Goal: Information Seeking & Learning: Find specific page/section

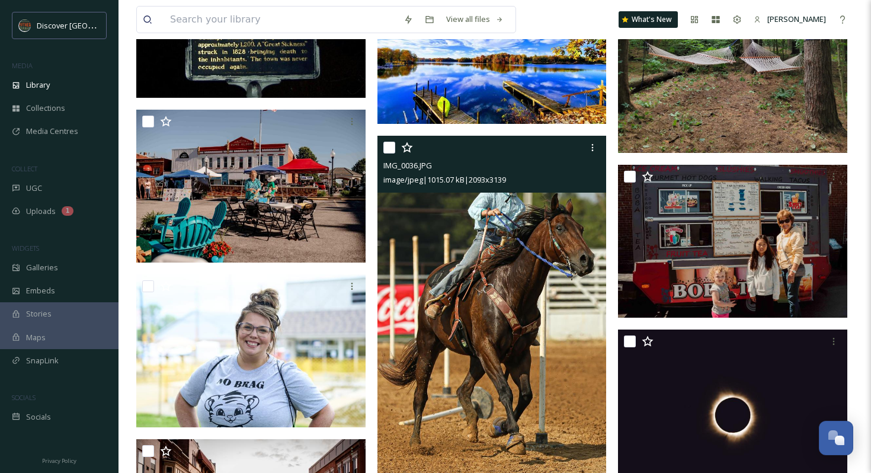
scroll to position [21264, 0]
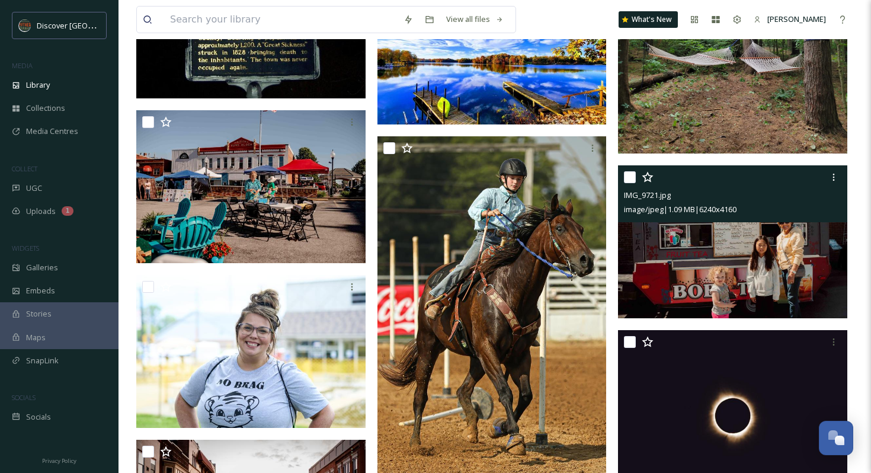
click at [656, 265] on img at bounding box center [732, 241] width 229 height 153
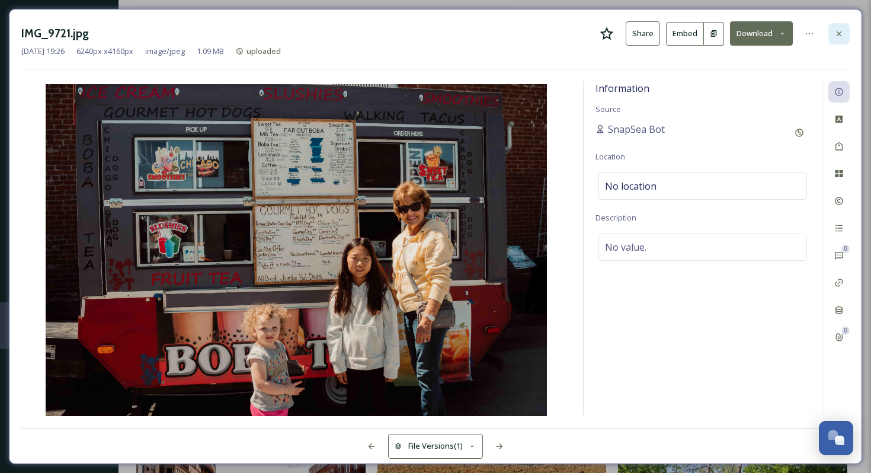
click at [836, 30] on icon at bounding box center [838, 33] width 9 height 9
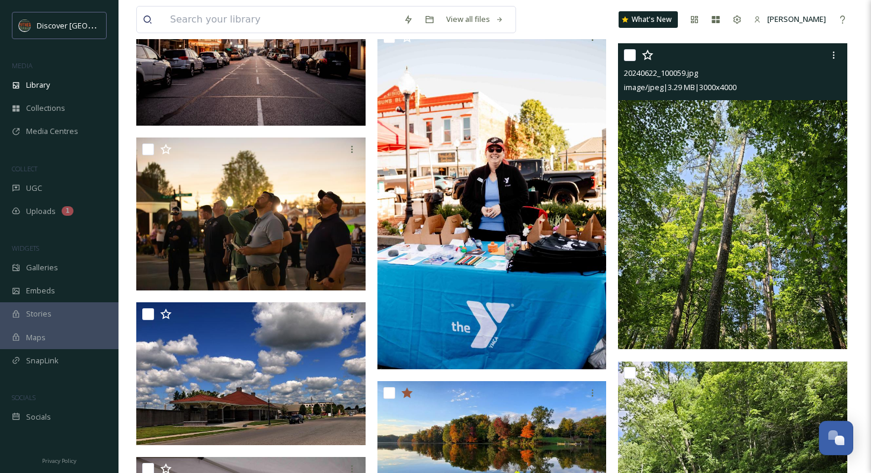
scroll to position [21730, 0]
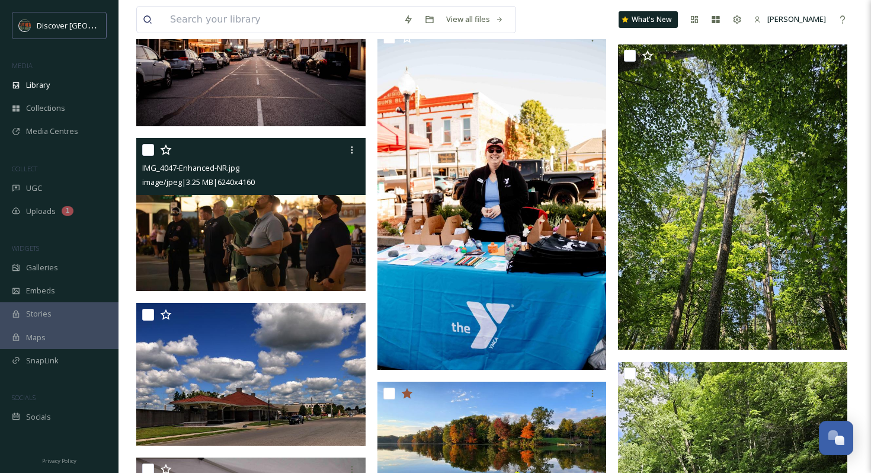
click at [198, 236] on img at bounding box center [250, 214] width 229 height 153
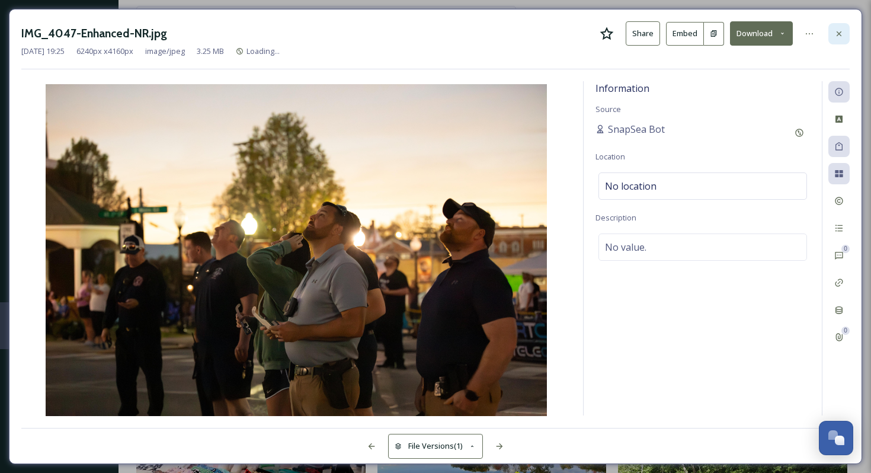
click at [841, 32] on icon at bounding box center [838, 33] width 9 height 9
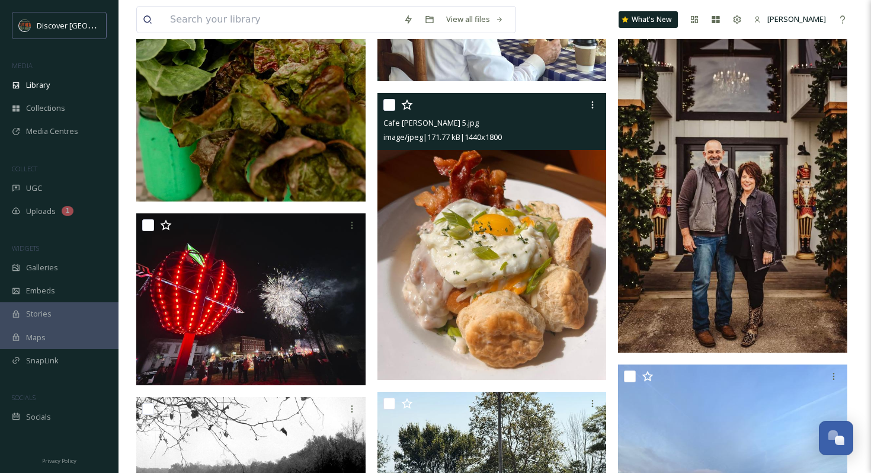
scroll to position [24044, 0]
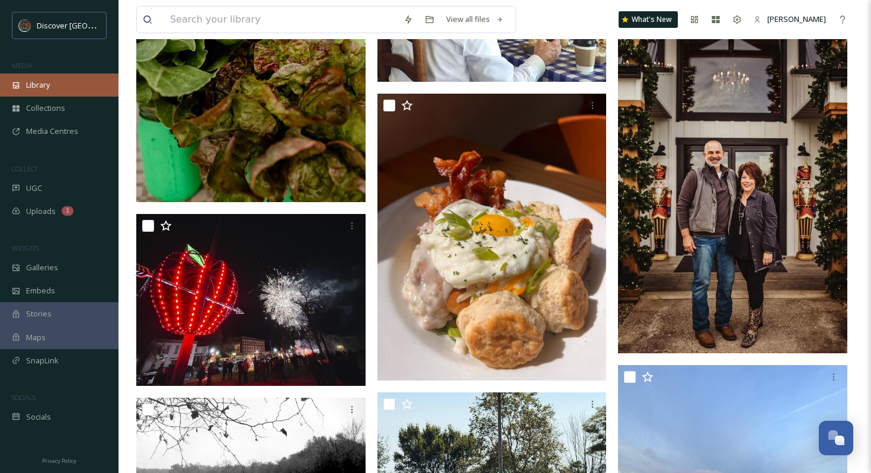
click at [41, 80] on span "Library" at bounding box center [38, 84] width 24 height 11
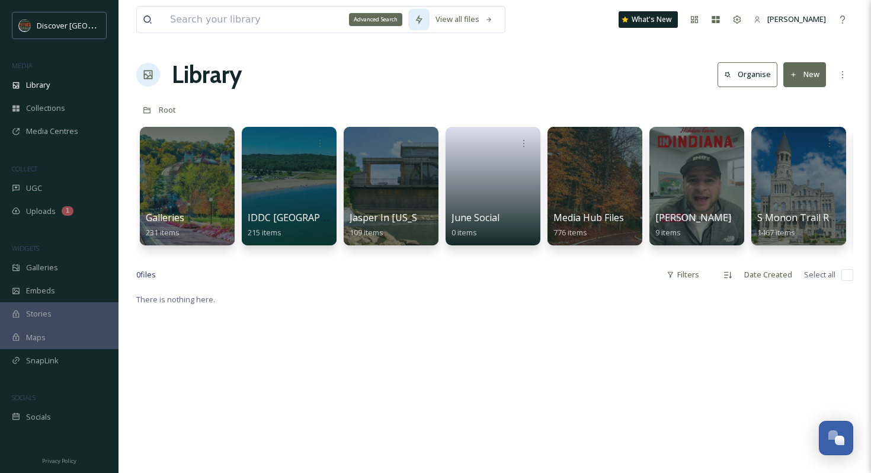
click at [423, 23] on icon at bounding box center [418, 19] width 9 height 9
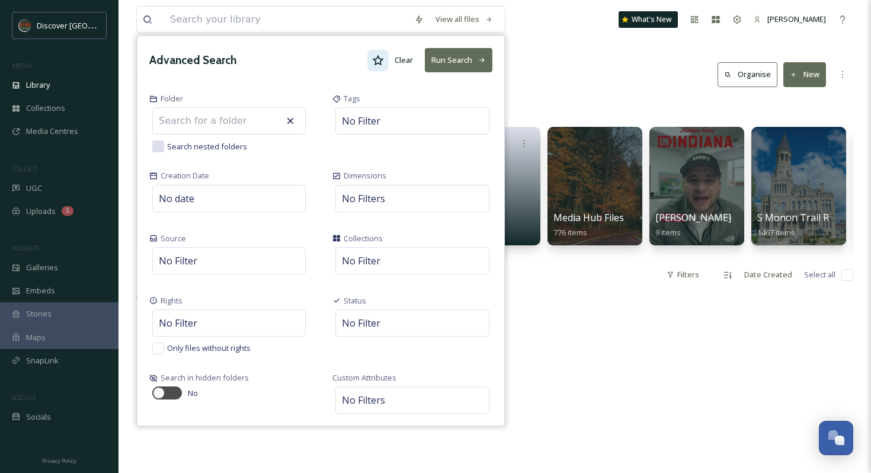
click at [379, 65] on icon at bounding box center [378, 60] width 12 height 12
click at [485, 59] on icon at bounding box center [481, 59] width 5 height 5
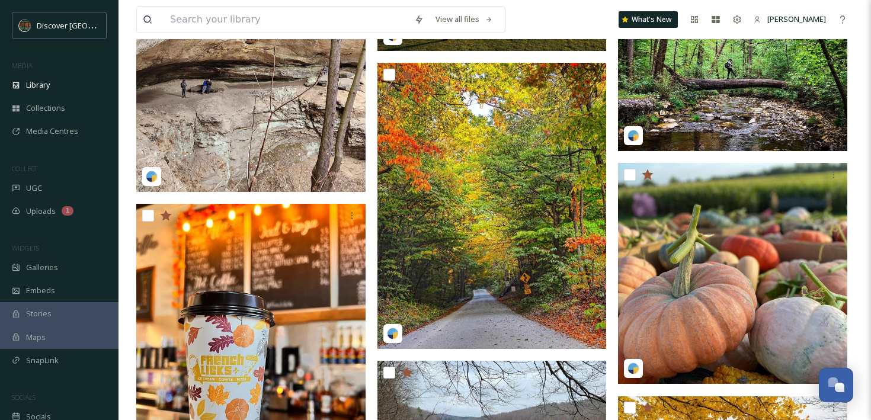
scroll to position [2930, 0]
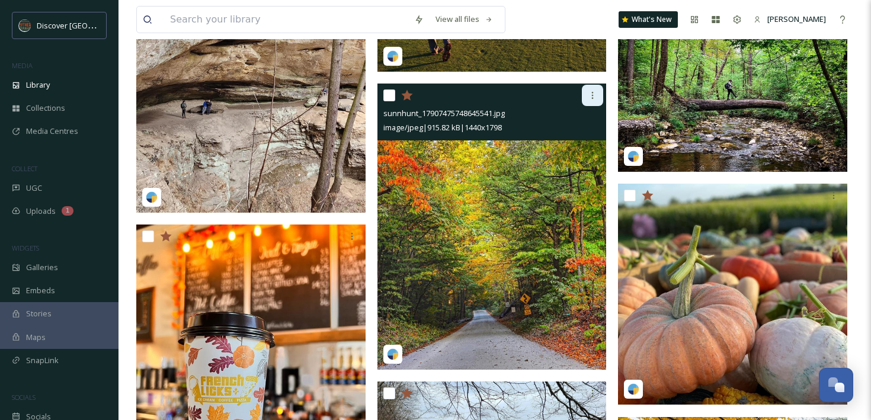
click at [594, 94] on icon at bounding box center [592, 95] width 9 height 9
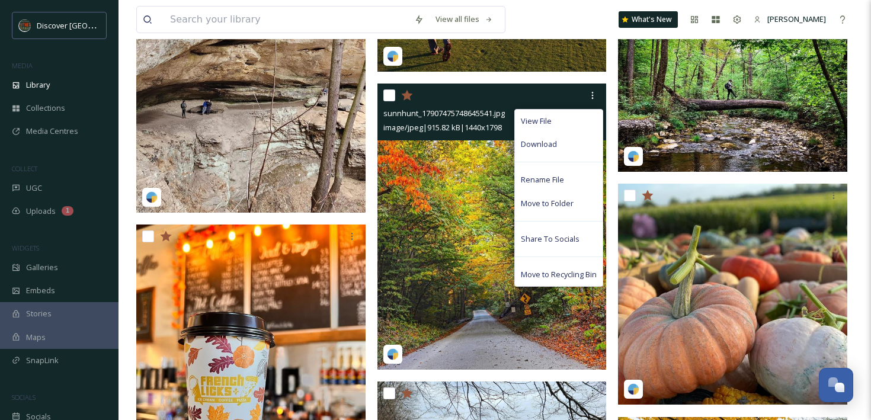
click at [441, 197] on img at bounding box center [491, 227] width 229 height 286
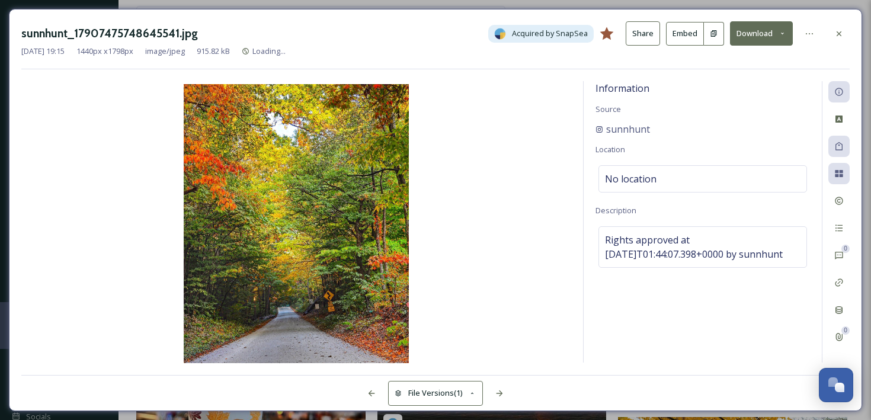
click at [759, 30] on button "Download" at bounding box center [761, 33] width 63 height 24
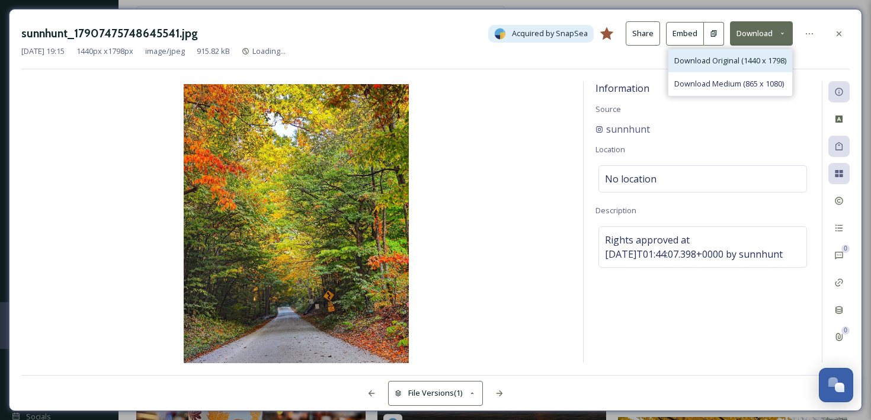
click at [736, 62] on span "Download Original (1440 x 1798)" at bounding box center [730, 60] width 112 height 11
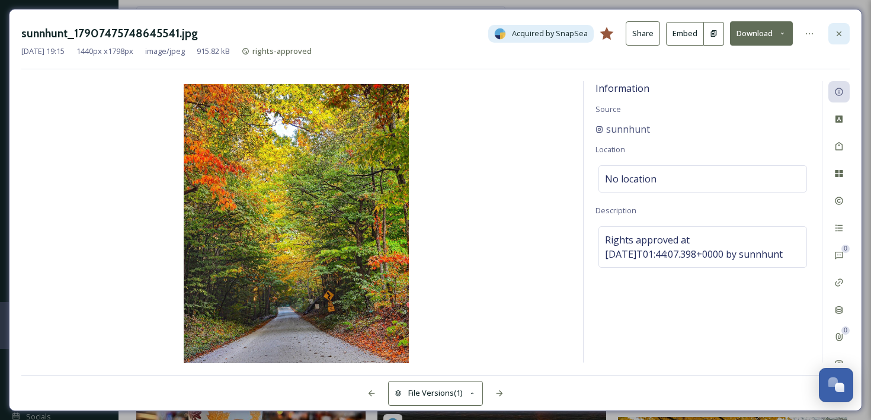
click at [839, 35] on icon at bounding box center [838, 33] width 9 height 9
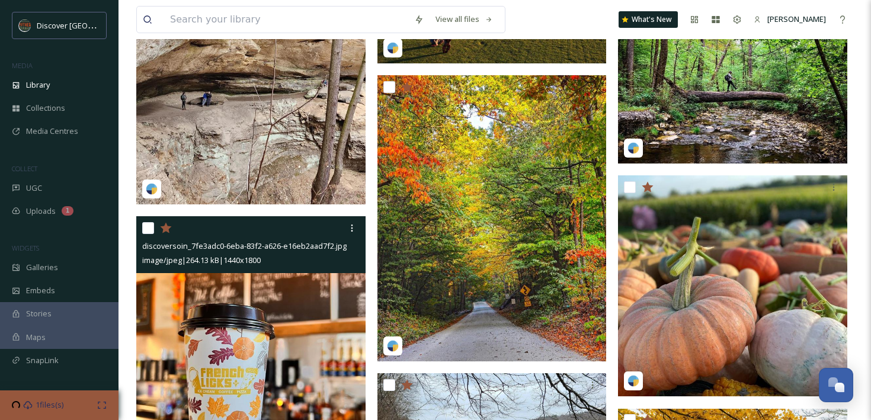
scroll to position [2939, 0]
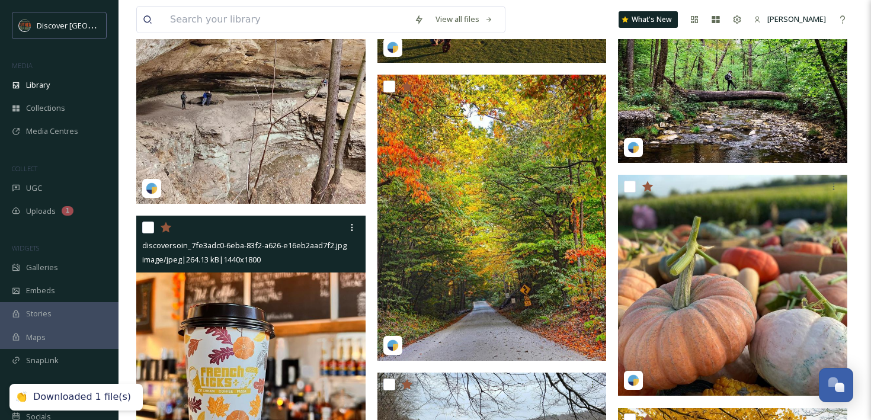
click at [296, 305] on img at bounding box center [250, 359] width 229 height 287
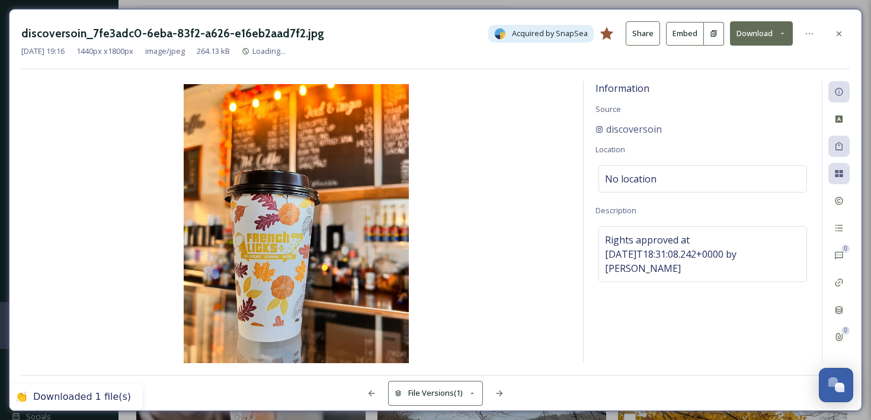
click at [782, 31] on icon at bounding box center [782, 34] width 8 height 8
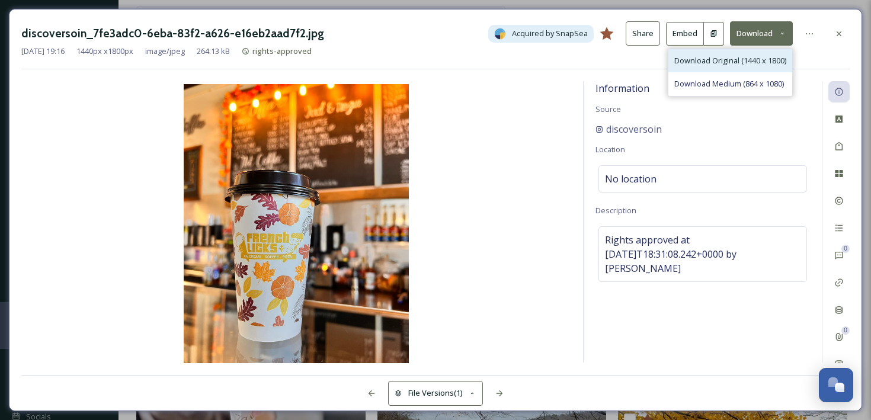
click at [744, 61] on span "Download Original (1440 x 1800)" at bounding box center [730, 60] width 112 height 11
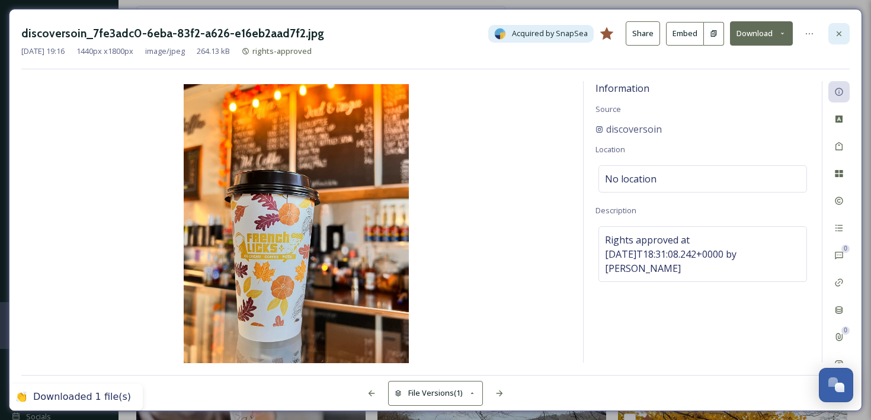
click at [835, 37] on icon at bounding box center [838, 33] width 9 height 9
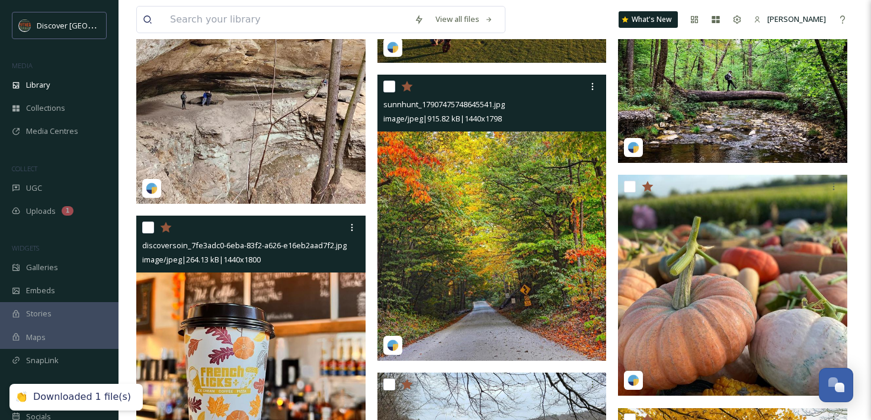
click at [547, 217] on img at bounding box center [491, 218] width 229 height 286
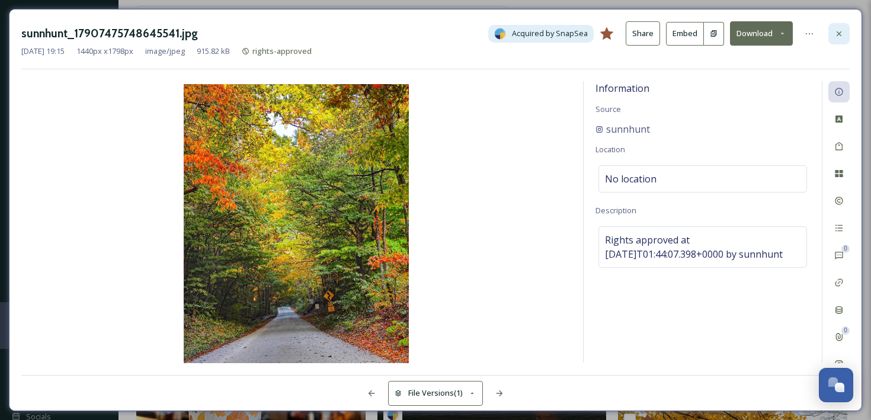
click at [840, 29] on icon at bounding box center [838, 33] width 9 height 9
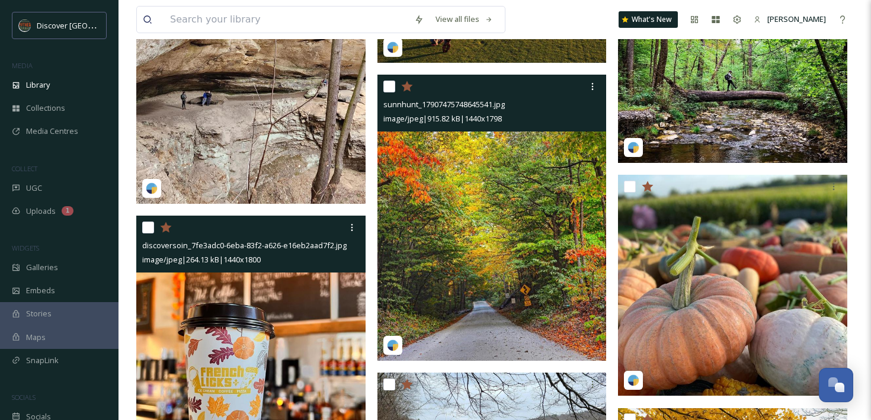
click at [443, 105] on span "sunnhunt_17907475748645541.jpg" at bounding box center [443, 104] width 121 height 11
click at [477, 195] on img at bounding box center [491, 218] width 229 height 286
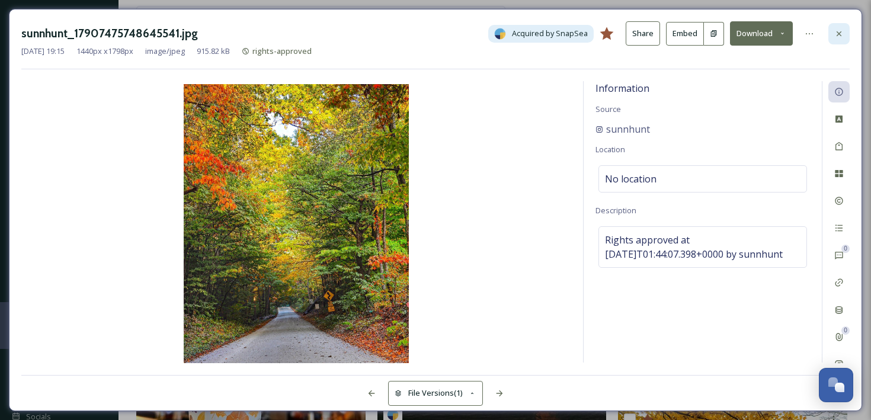
click at [832, 36] on div at bounding box center [838, 33] width 21 height 21
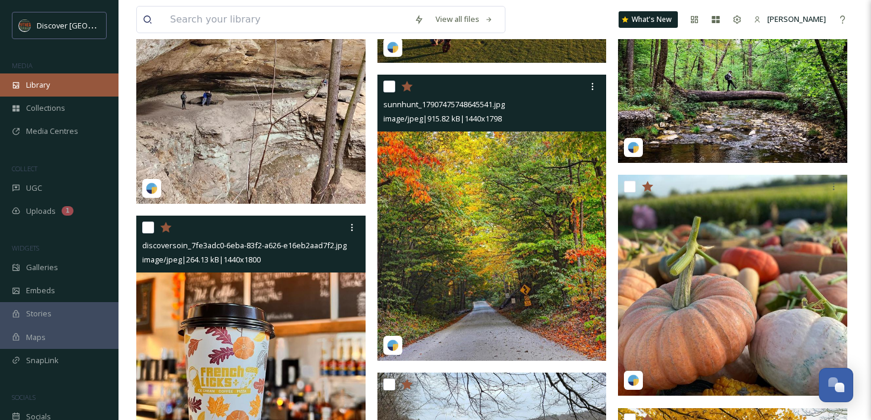
click at [85, 88] on div "Library" at bounding box center [59, 84] width 118 height 23
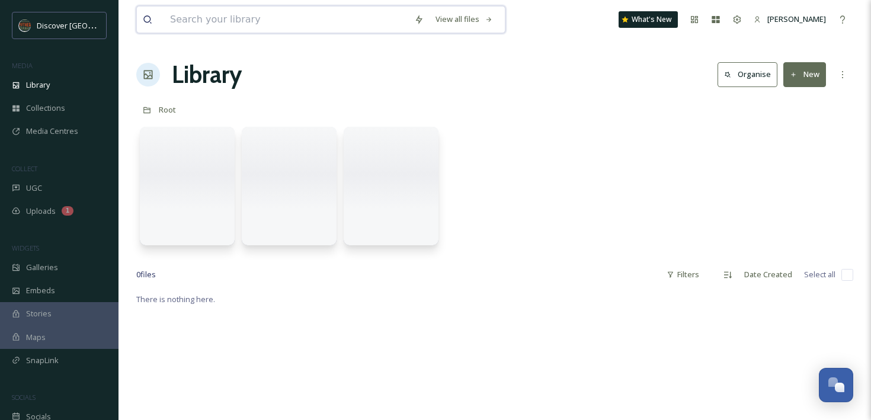
click at [215, 16] on input at bounding box center [286, 20] width 244 height 26
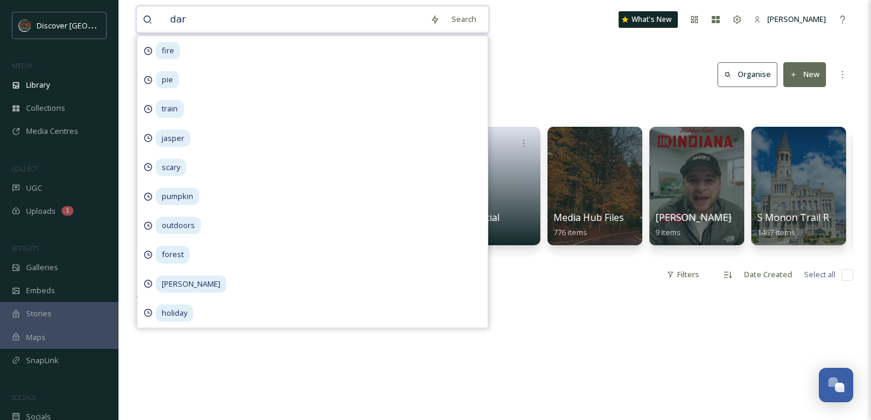
type input "dark"
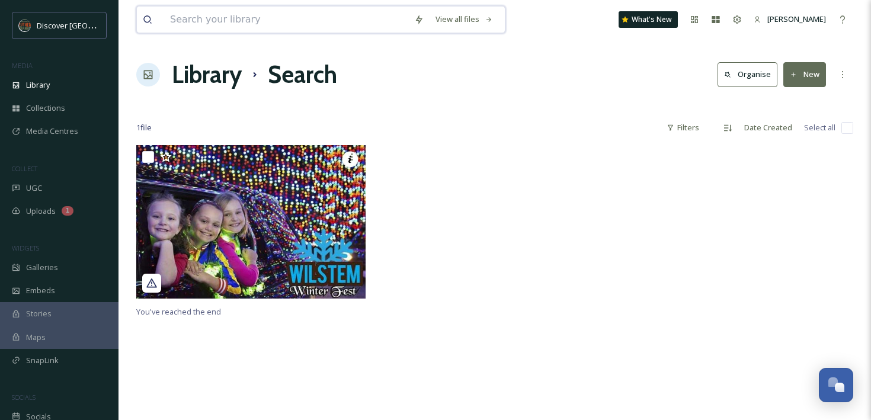
click at [216, 19] on input at bounding box center [286, 20] width 244 height 26
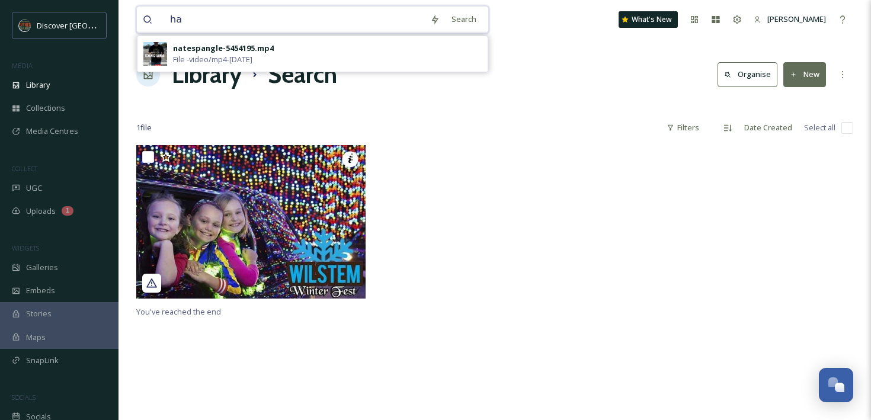
type input "h"
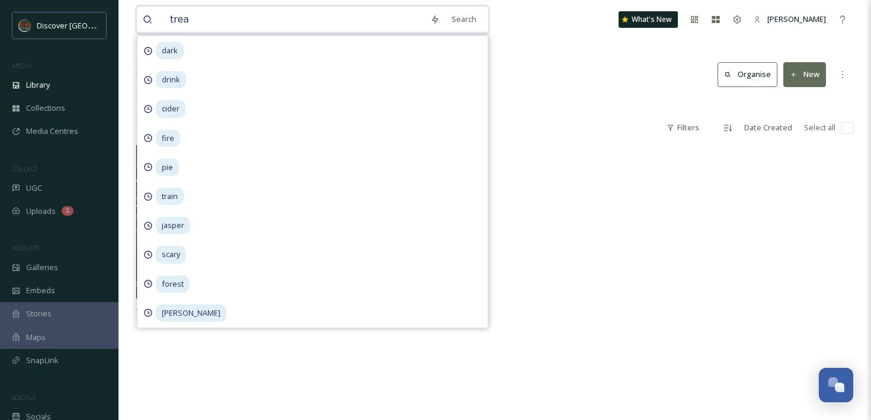
type input "treat"
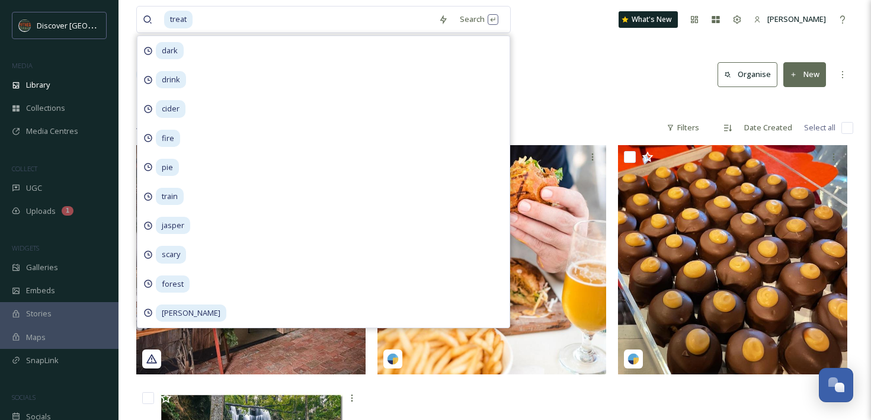
click at [560, 37] on div "treat Search dark drink cider fire pie train jasper scary forest [PERSON_NAME] …" at bounding box center [494, 19] width 717 height 39
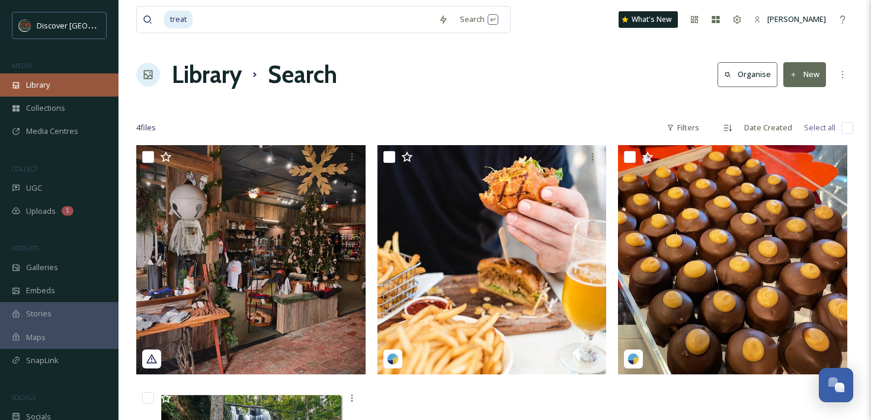
click at [52, 88] on div "Library" at bounding box center [59, 84] width 118 height 23
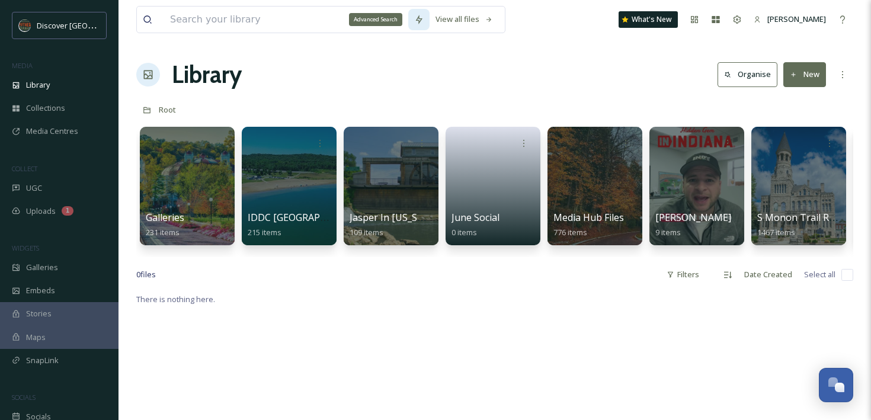
click at [421, 17] on icon at bounding box center [418, 19] width 9 height 9
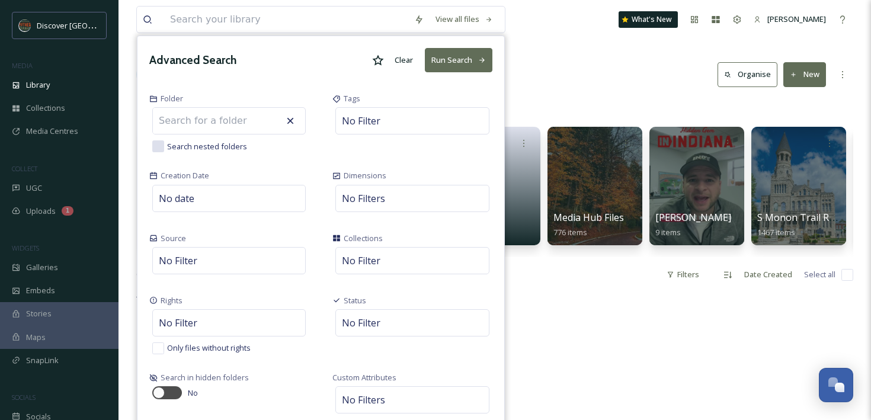
click at [602, 23] on div "View all files Advanced Search Clear Run Search Folder Search nested folders Ta…" at bounding box center [494, 19] width 717 height 39
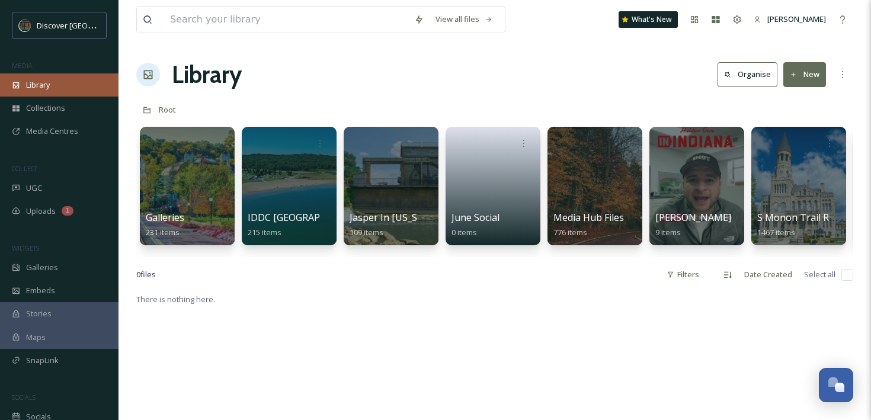
click at [52, 84] on div "Library" at bounding box center [59, 84] width 118 height 23
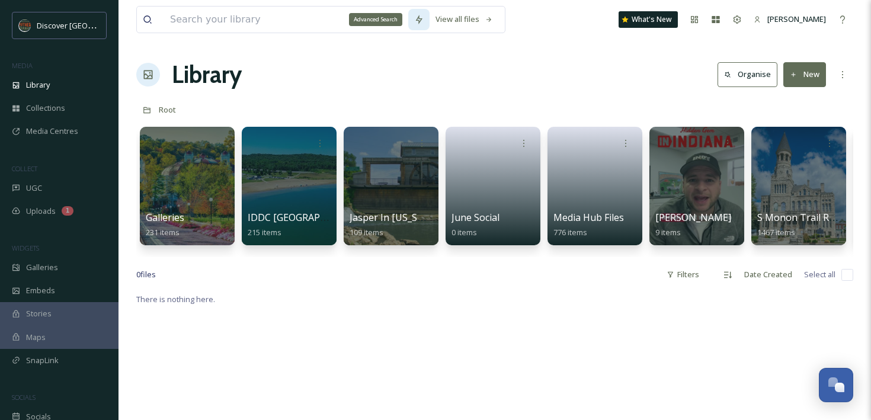
click at [427, 18] on div "Advanced Search" at bounding box center [418, 19] width 21 height 21
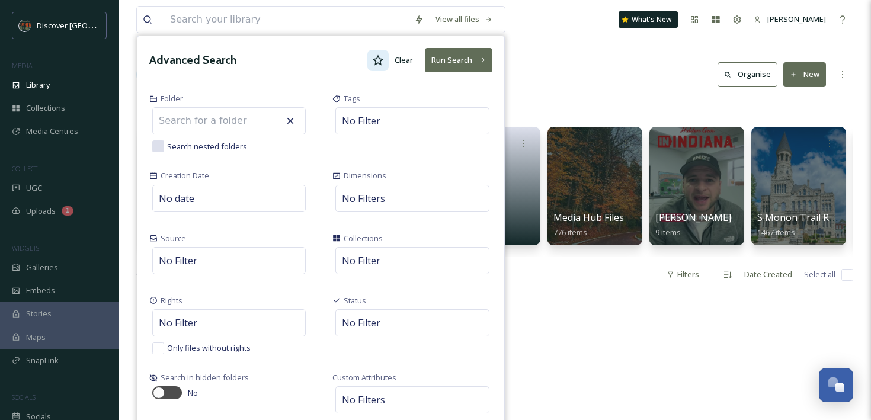
click at [382, 51] on div at bounding box center [377, 60] width 21 height 21
click at [467, 69] on button "Run Search" at bounding box center [459, 60] width 68 height 24
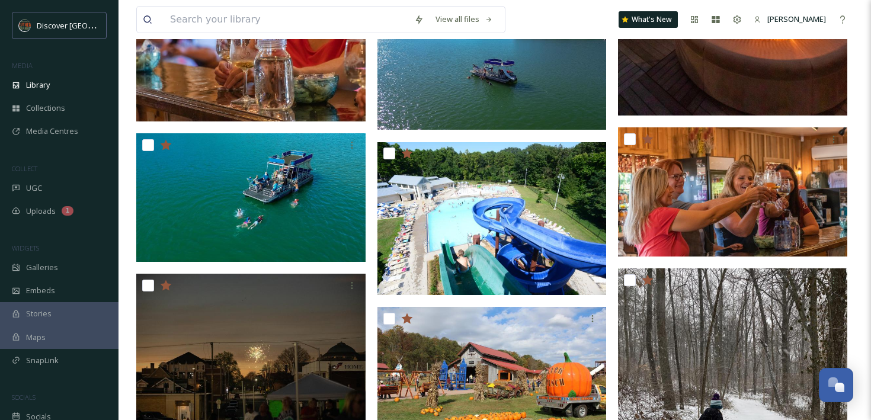
scroll to position [1996, 0]
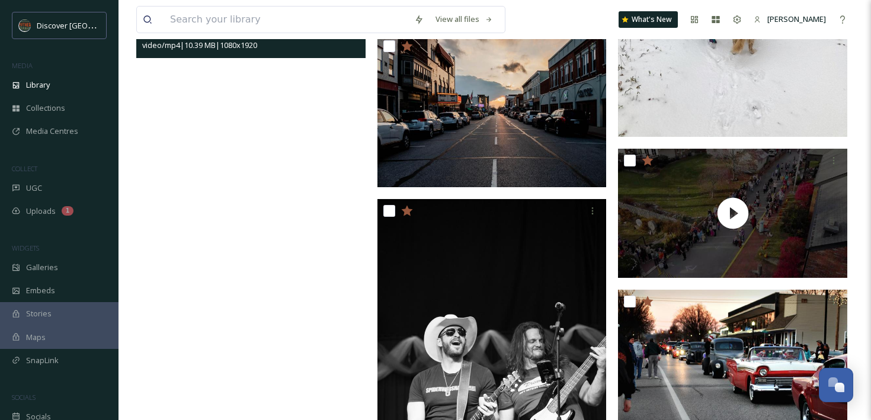
click at [324, 252] on video "20240622_195308.mp4" at bounding box center [250, 205] width 229 height 408
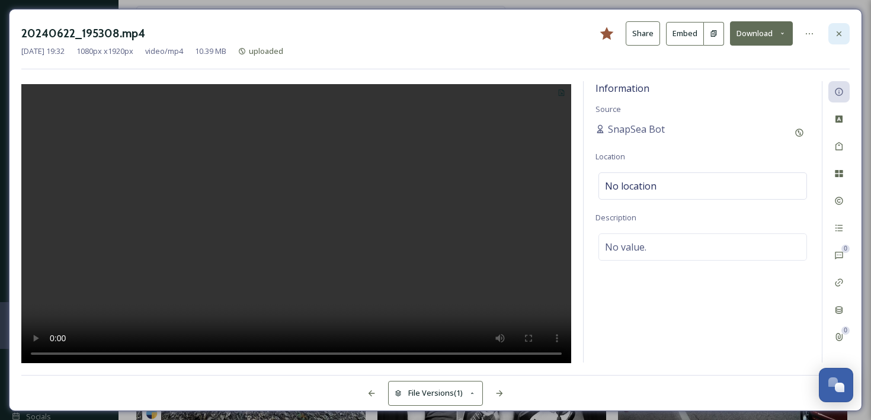
click at [842, 30] on icon at bounding box center [838, 33] width 9 height 9
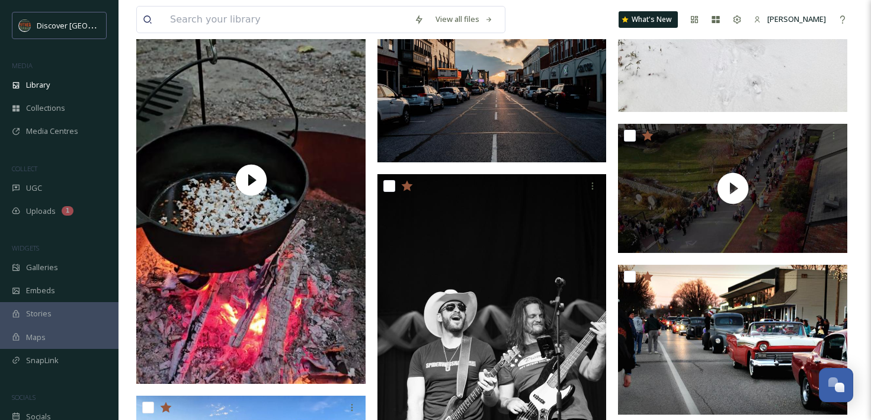
scroll to position [1974, 0]
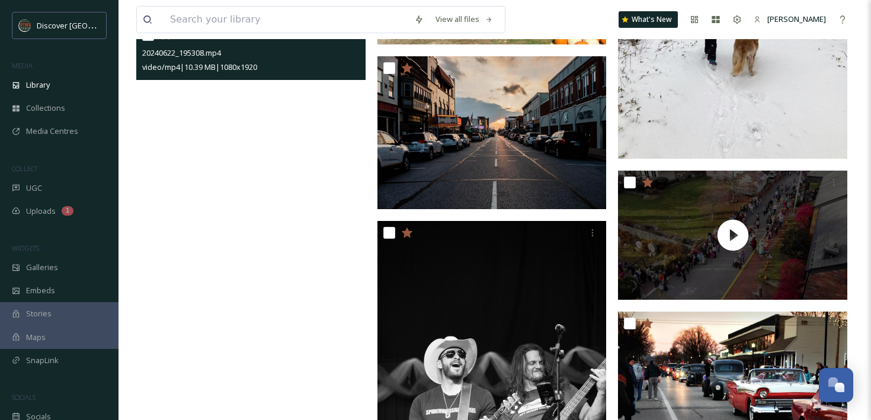
click at [322, 191] on video "20240622_195308.mp4" at bounding box center [250, 227] width 229 height 408
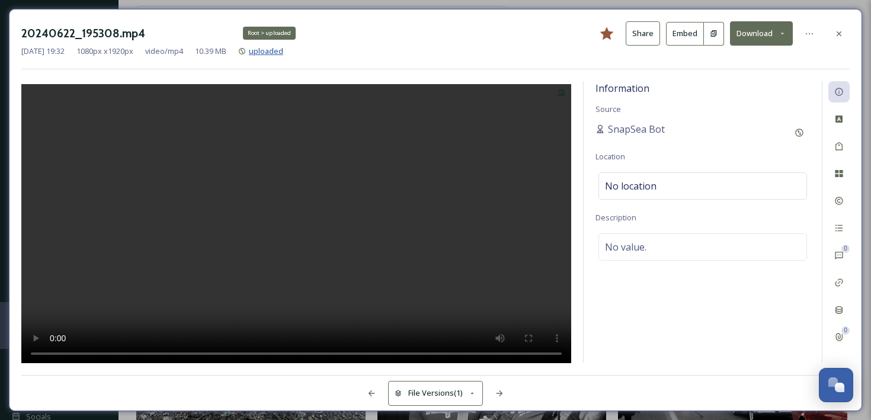
click at [283, 52] on span "uploaded" at bounding box center [266, 51] width 34 height 11
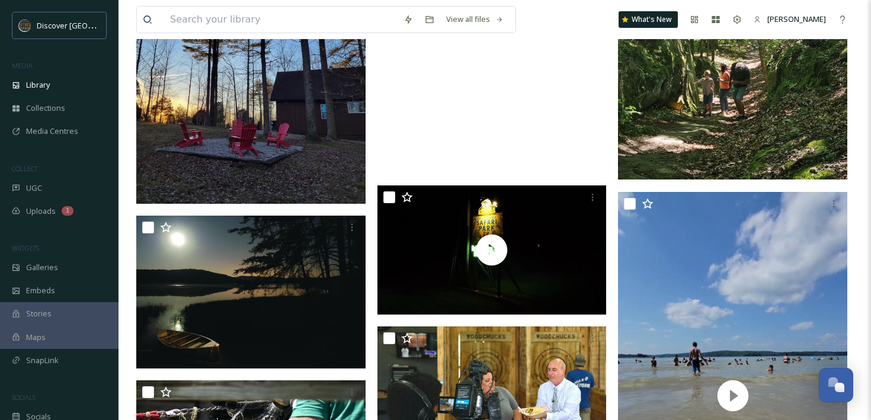
scroll to position [2792, 0]
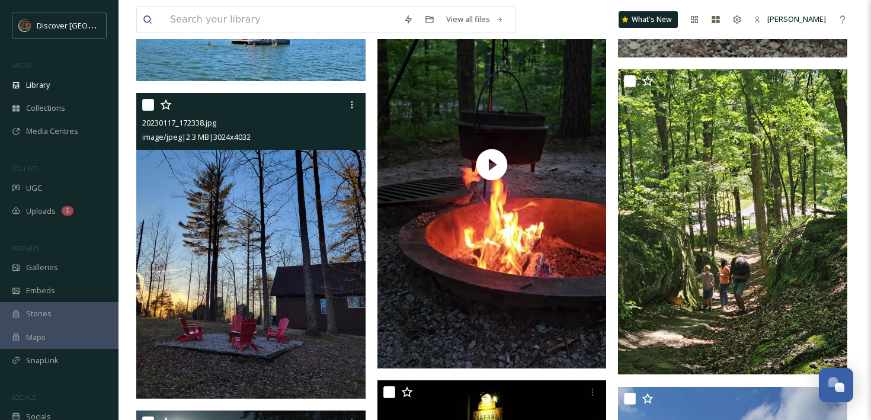
click at [277, 281] on img at bounding box center [250, 246] width 229 height 306
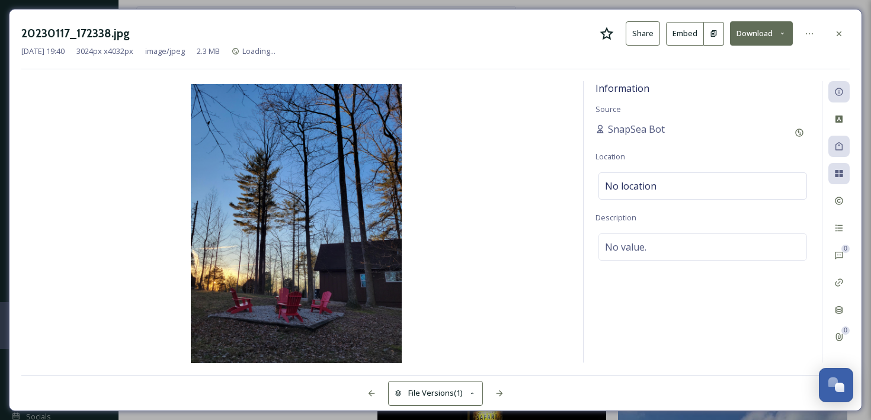
click at [607, 34] on icon at bounding box center [607, 33] width 14 height 13
click at [835, 27] on div at bounding box center [838, 33] width 21 height 21
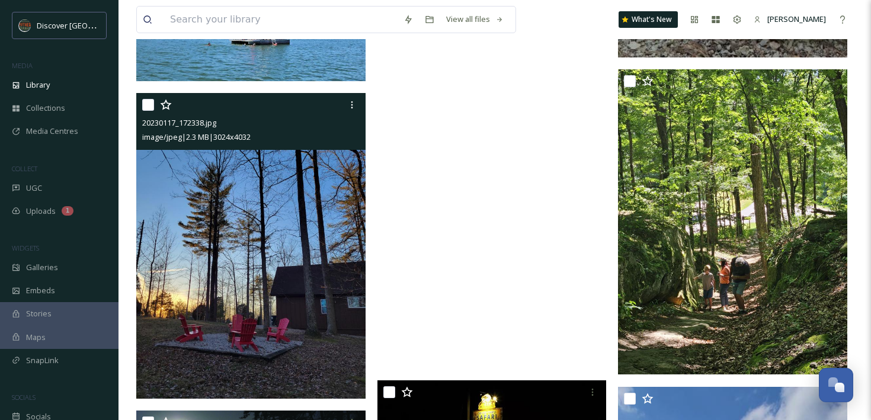
click at [443, 222] on video "20240622_194625.mp4" at bounding box center [491, 165] width 229 height 408
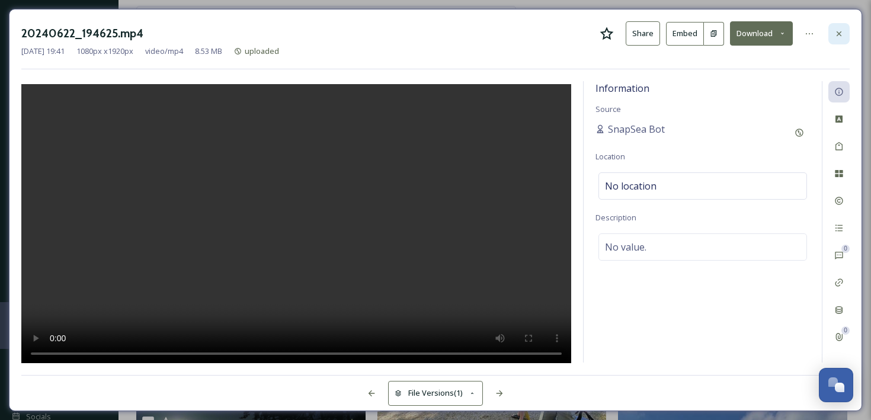
click at [837, 39] on div at bounding box center [838, 33] width 21 height 21
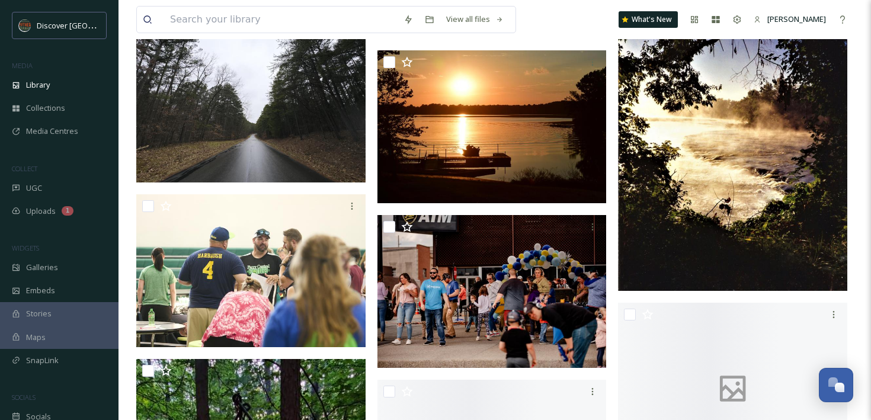
scroll to position [13413, 0]
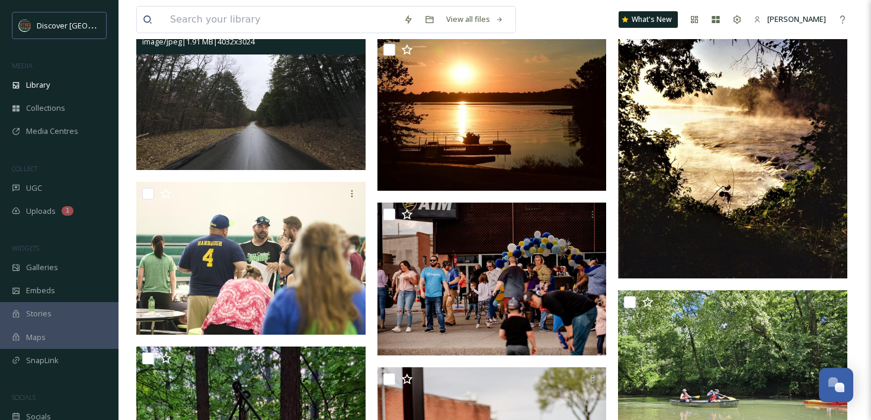
click at [271, 105] on img at bounding box center [250, 84] width 229 height 172
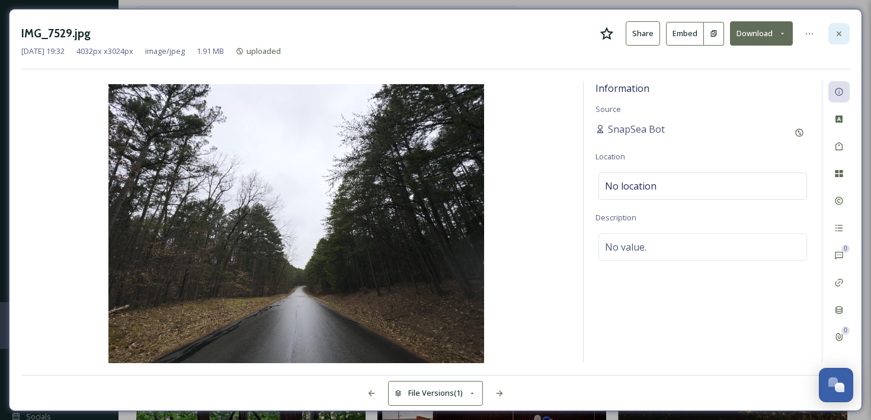
click at [842, 40] on div at bounding box center [838, 33] width 21 height 21
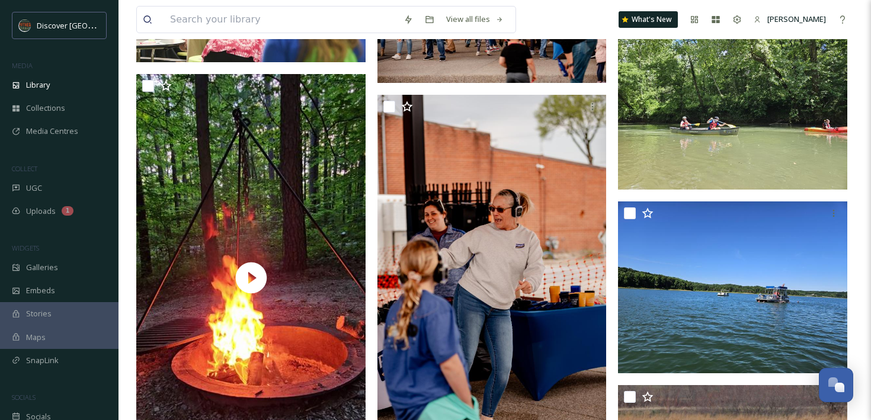
scroll to position [13715, 0]
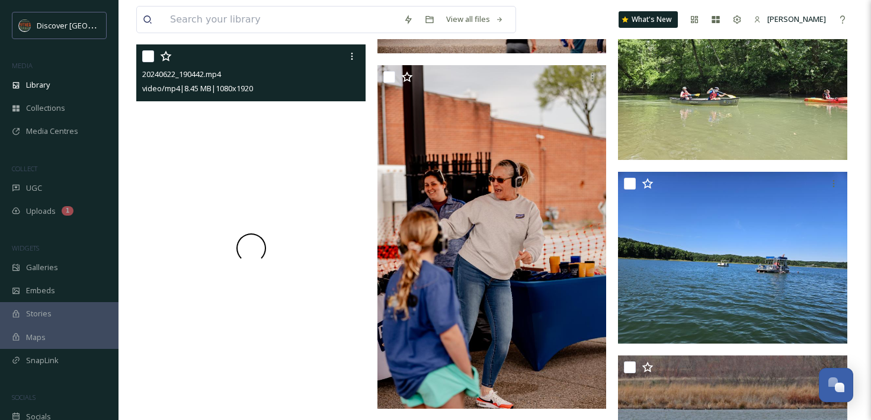
click at [325, 242] on div at bounding box center [250, 248] width 229 height 408
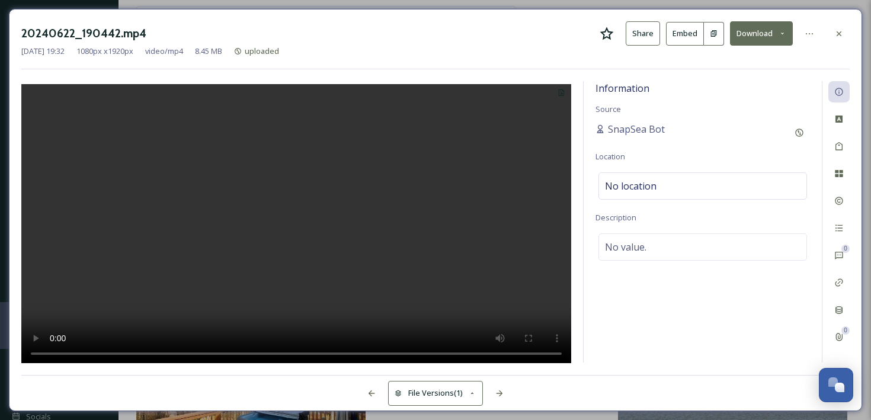
click at [838, 37] on icon at bounding box center [838, 33] width 9 height 9
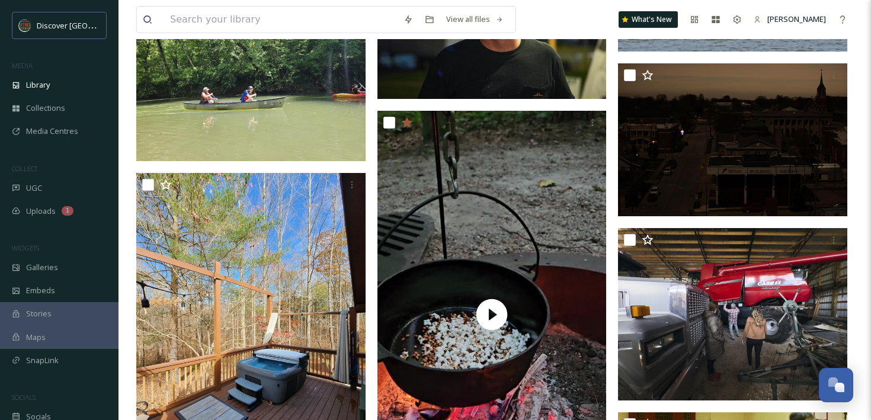
scroll to position [14190, 0]
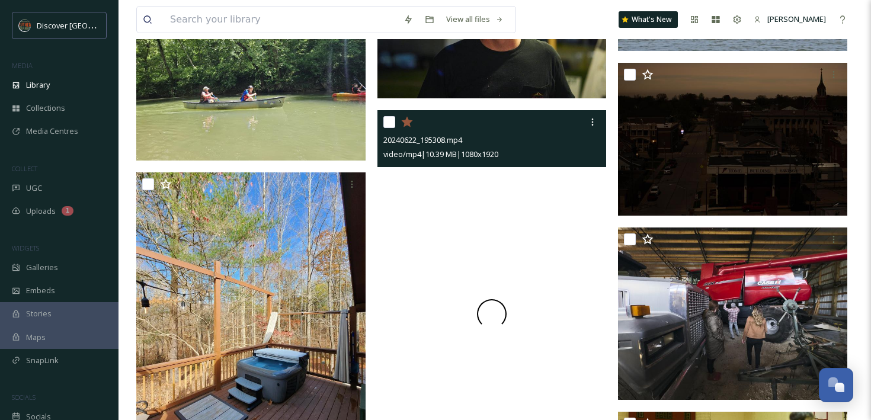
click at [405, 267] on video "20240622_195308.mp4" at bounding box center [491, 314] width 229 height 408
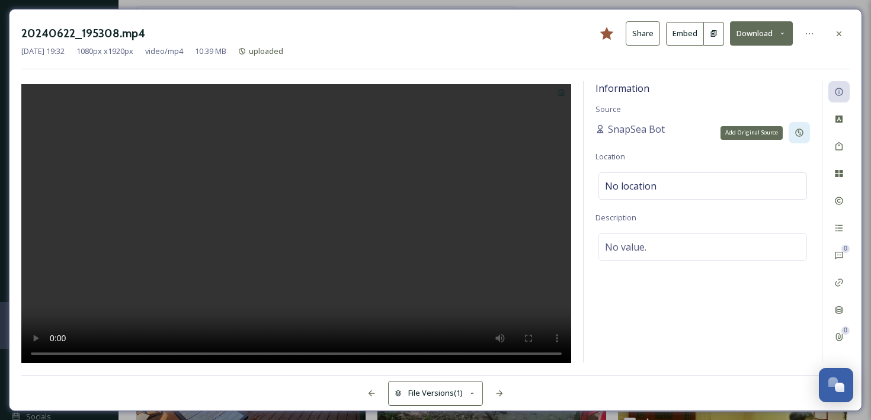
click at [797, 131] on icon at bounding box center [798, 132] width 9 height 9
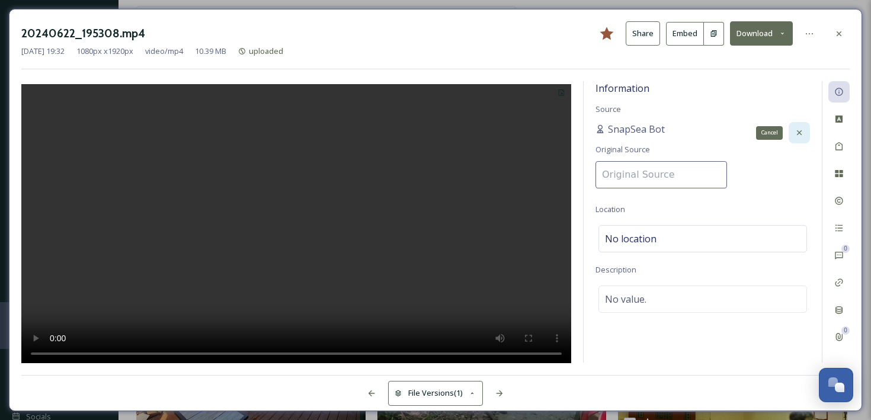
click at [796, 133] on icon at bounding box center [798, 132] width 9 height 9
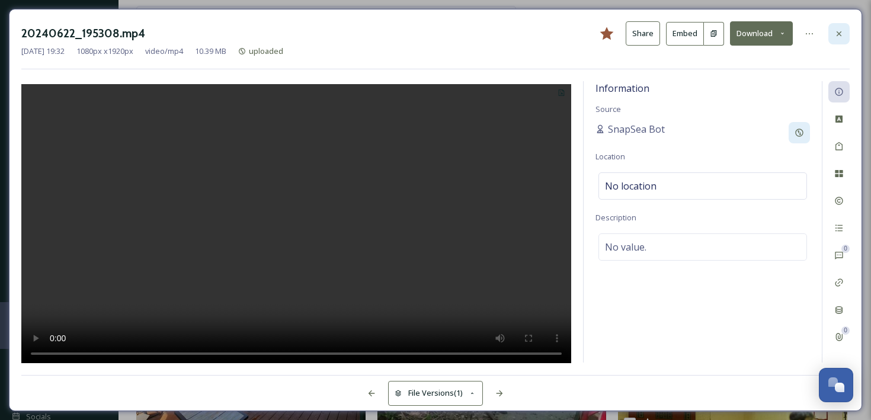
click at [835, 30] on icon at bounding box center [838, 33] width 9 height 9
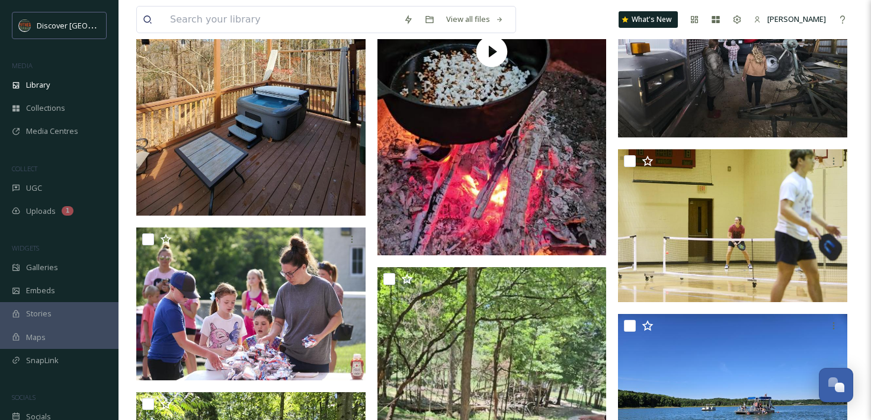
scroll to position [14309, 0]
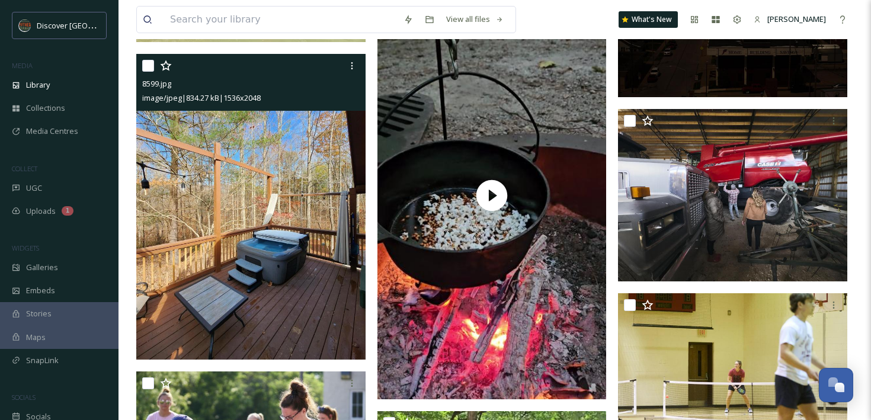
click at [165, 66] on icon at bounding box center [166, 66] width 12 height 12
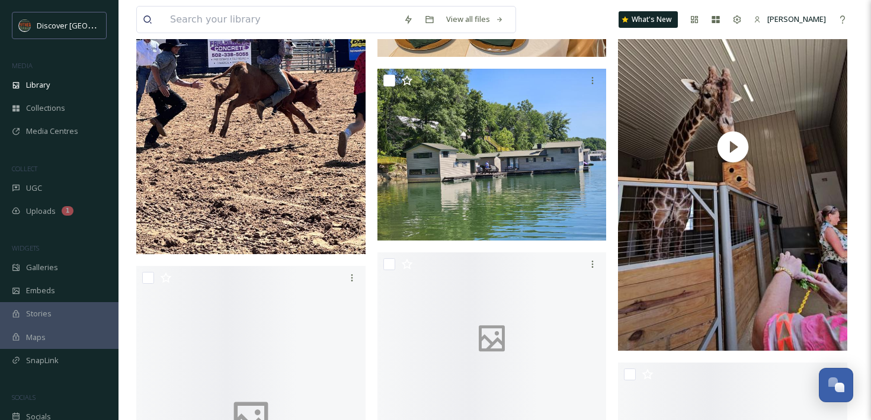
scroll to position [17970, 0]
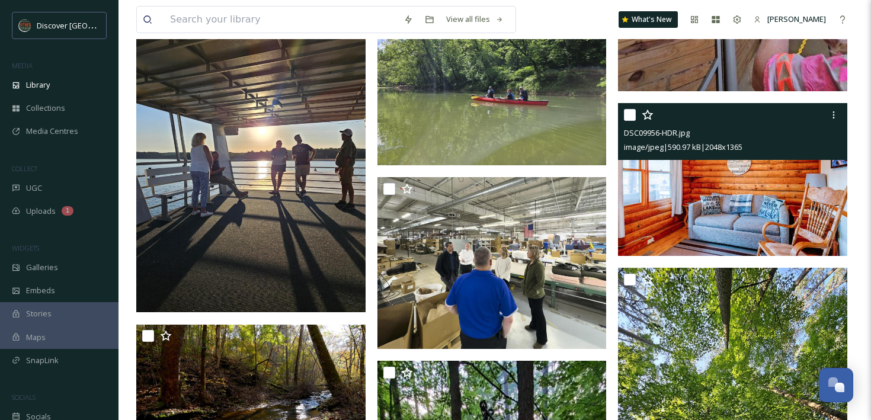
click at [647, 115] on icon at bounding box center [648, 115] width 12 height 12
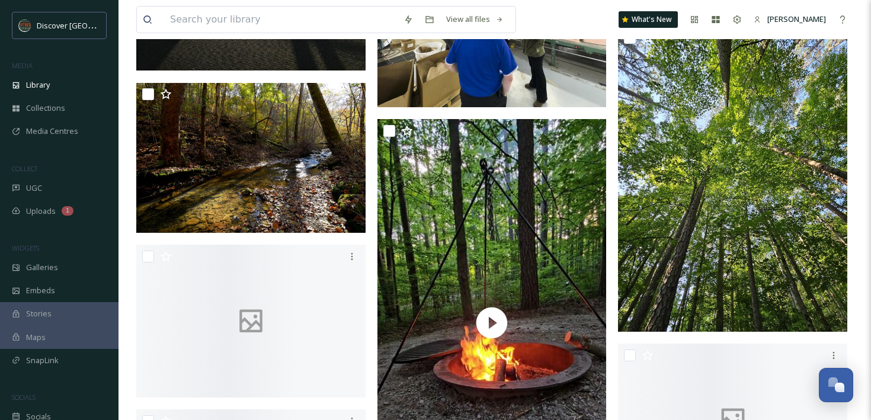
scroll to position [18245, 0]
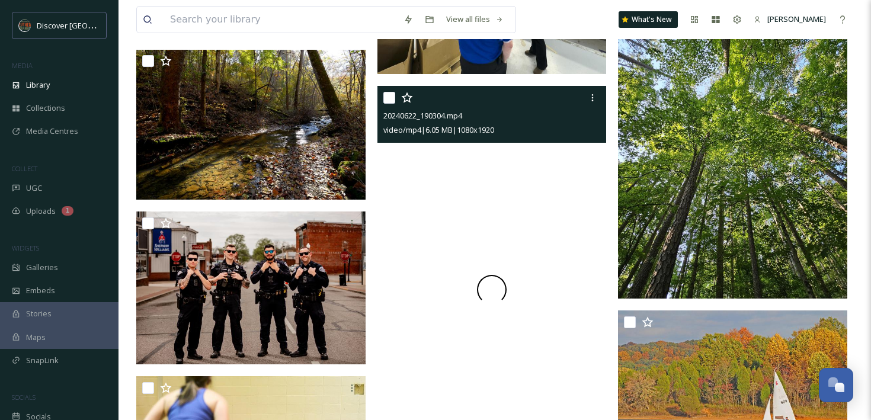
click at [415, 210] on div at bounding box center [491, 290] width 229 height 408
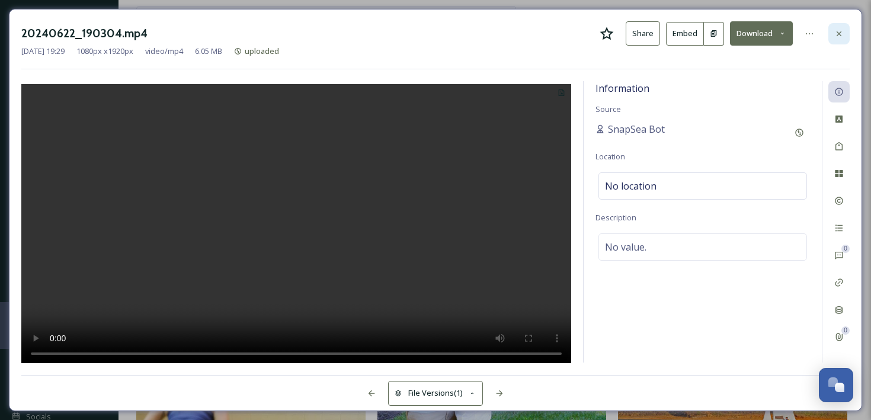
click at [839, 26] on div at bounding box center [838, 33] width 21 height 21
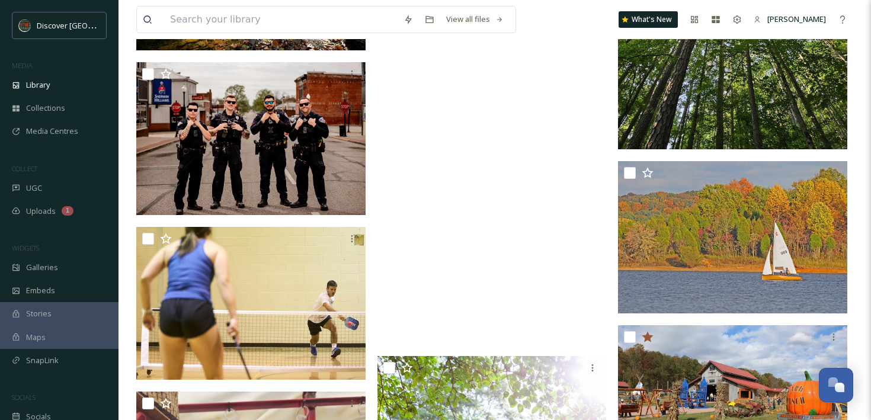
scroll to position [18306, 0]
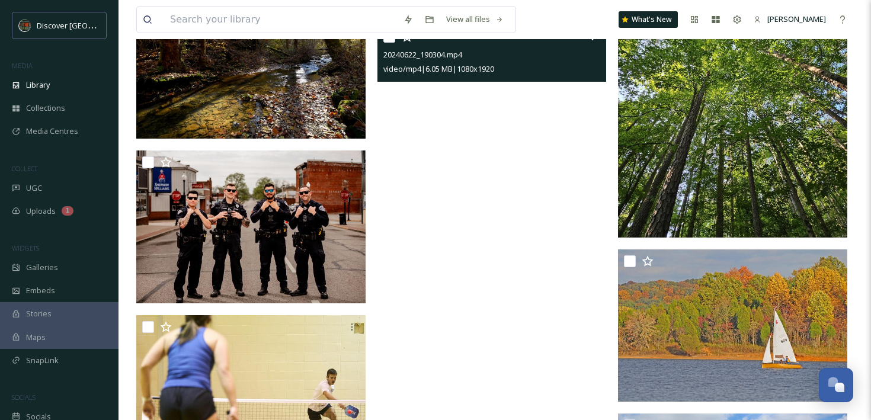
click at [430, 140] on video "20240622_190304.mp4" at bounding box center [491, 229] width 229 height 408
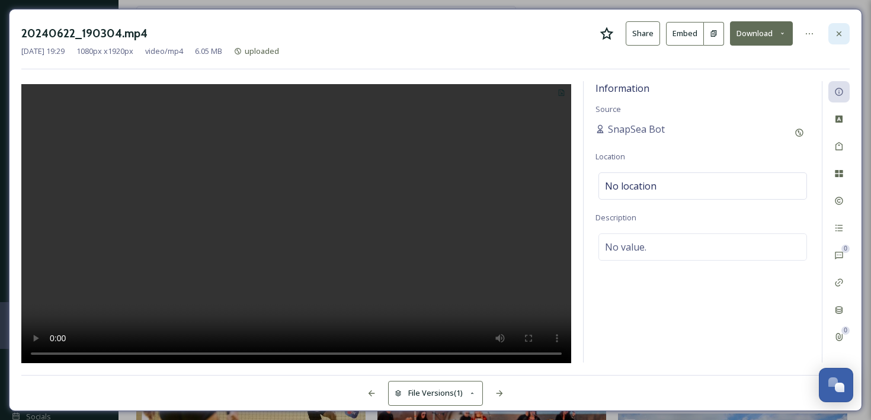
click at [842, 36] on icon at bounding box center [838, 33] width 9 height 9
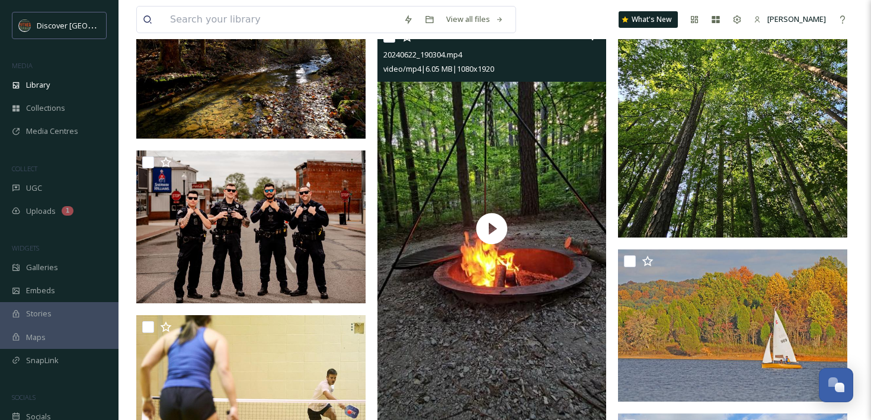
click at [734, 123] on img at bounding box center [732, 85] width 229 height 306
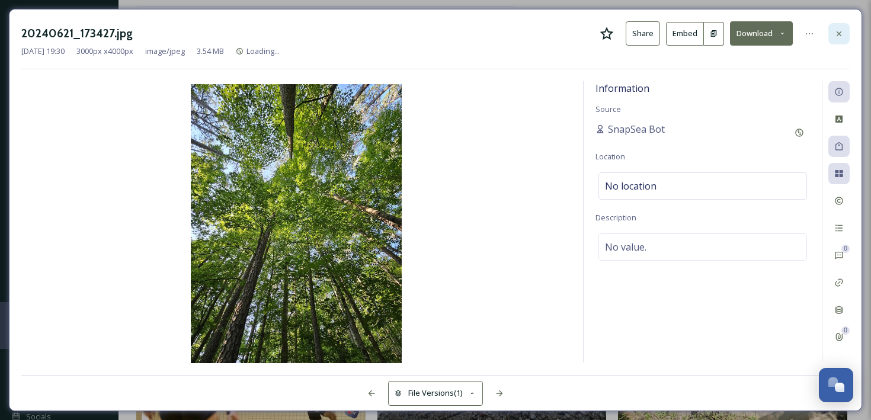
click at [832, 30] on div at bounding box center [838, 33] width 21 height 21
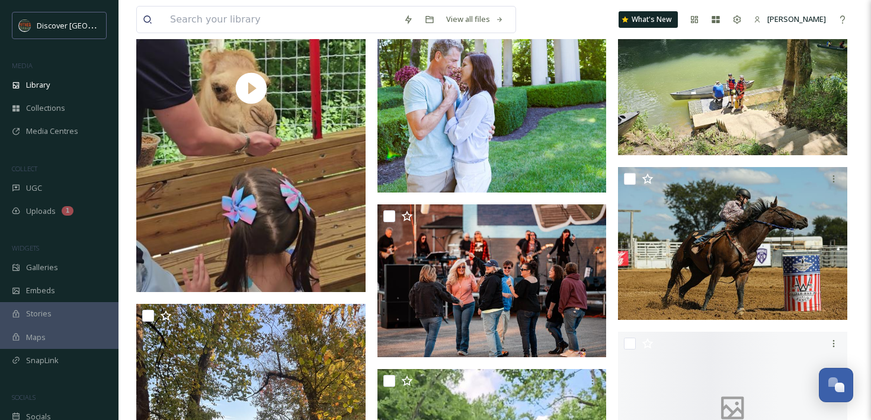
scroll to position [18926, 0]
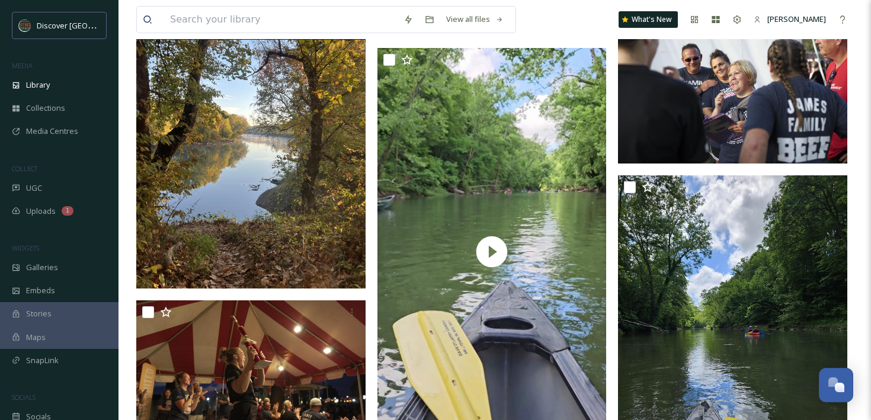
click at [277, 210] on img at bounding box center [250, 136] width 229 height 306
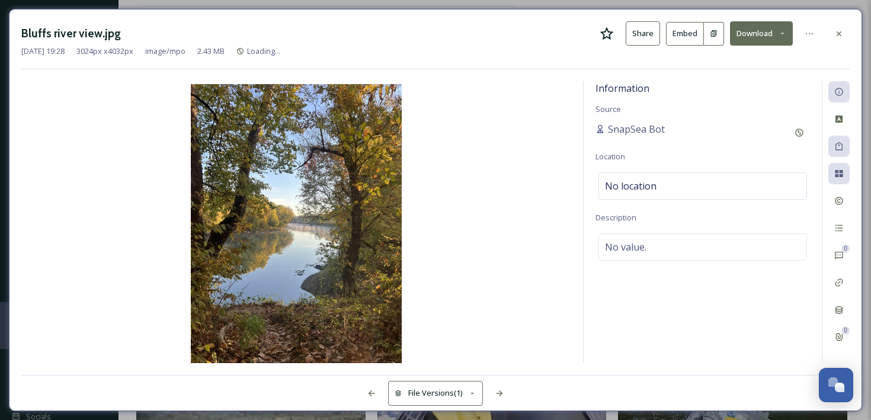
scroll to position [18905, 0]
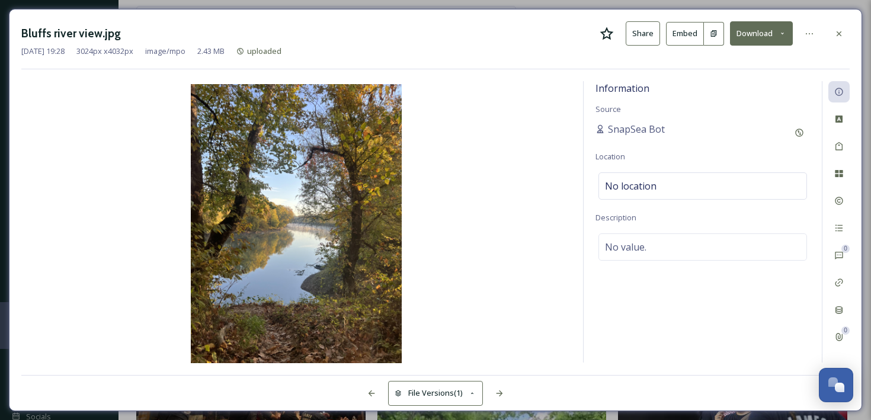
click at [603, 28] on icon at bounding box center [606, 34] width 14 height 14
click at [838, 29] on icon at bounding box center [838, 33] width 9 height 9
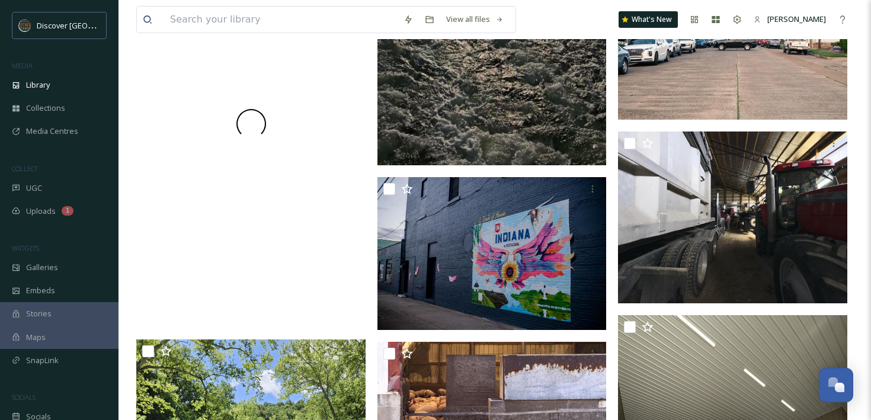
click at [266, 190] on div at bounding box center [250, 124] width 229 height 408
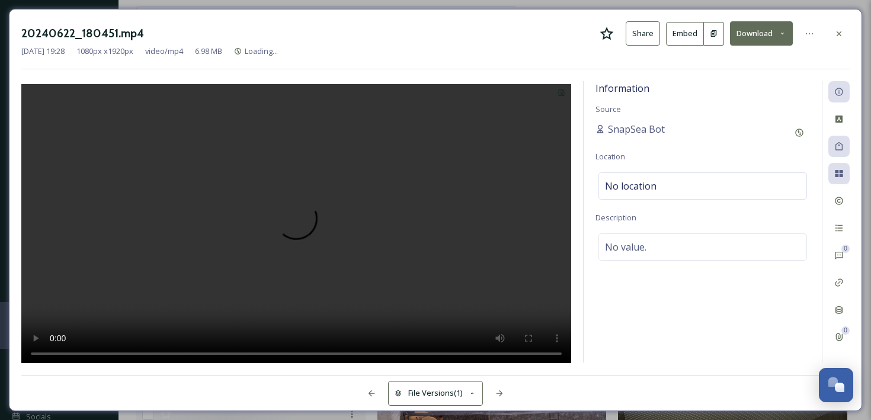
scroll to position [19512, 0]
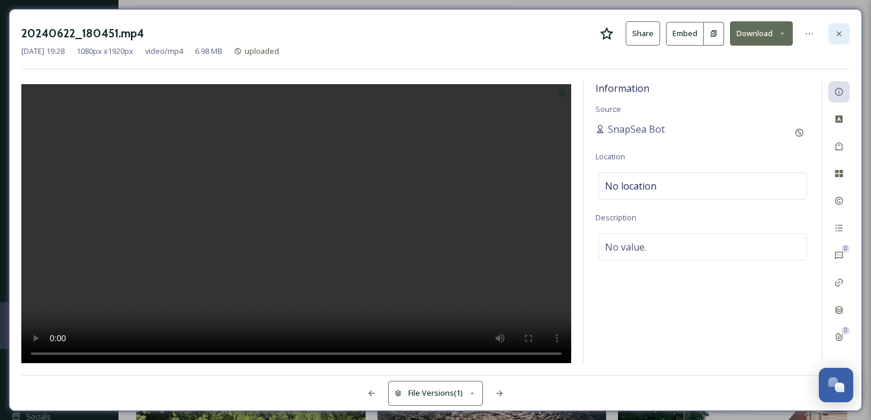
click at [842, 37] on icon at bounding box center [838, 33] width 9 height 9
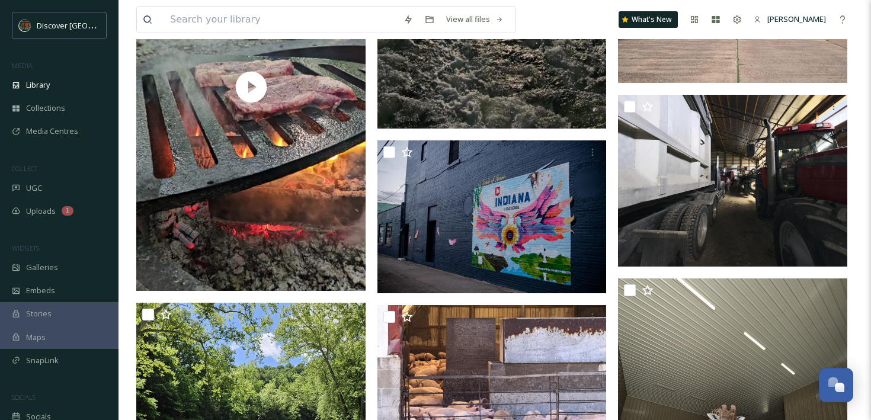
scroll to position [20086, 0]
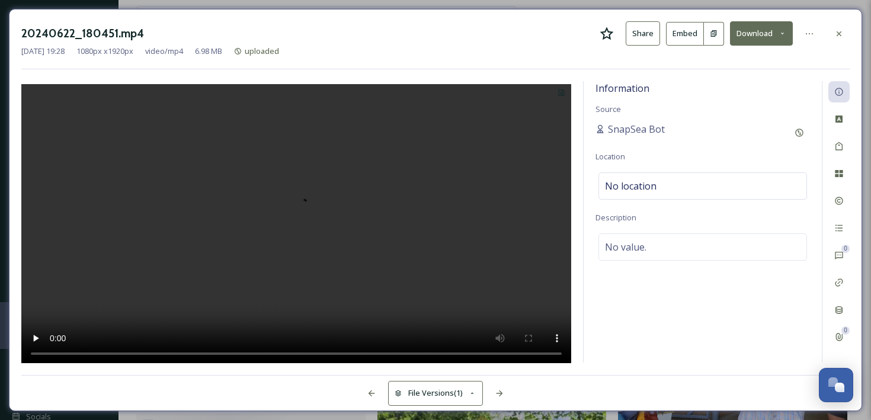
scroll to position [19666, 0]
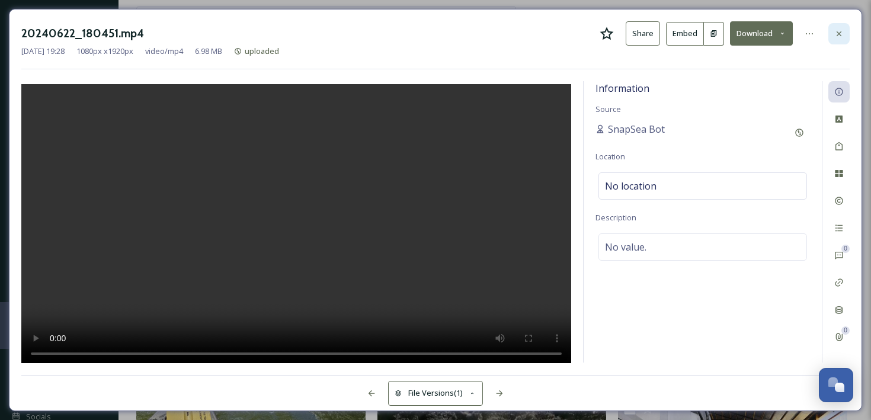
click at [836, 35] on icon at bounding box center [838, 33] width 5 height 5
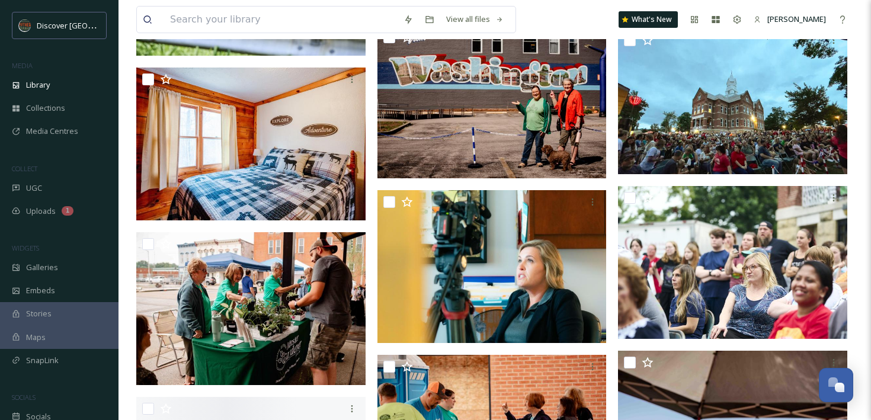
scroll to position [21197, 0]
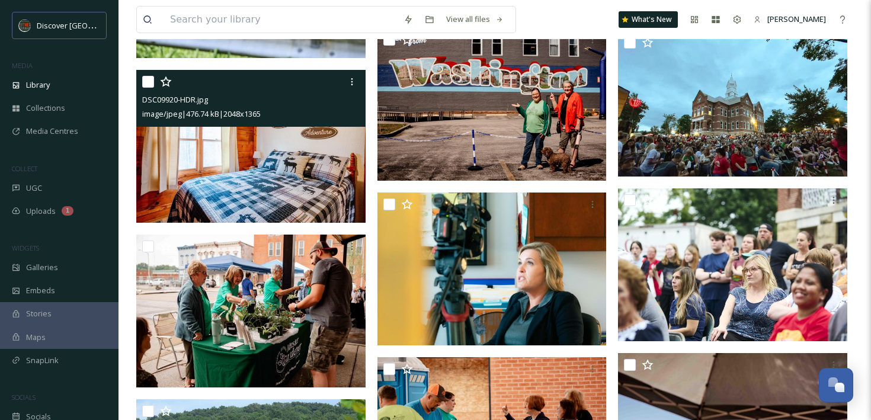
click at [166, 79] on icon at bounding box center [165, 81] width 11 height 11
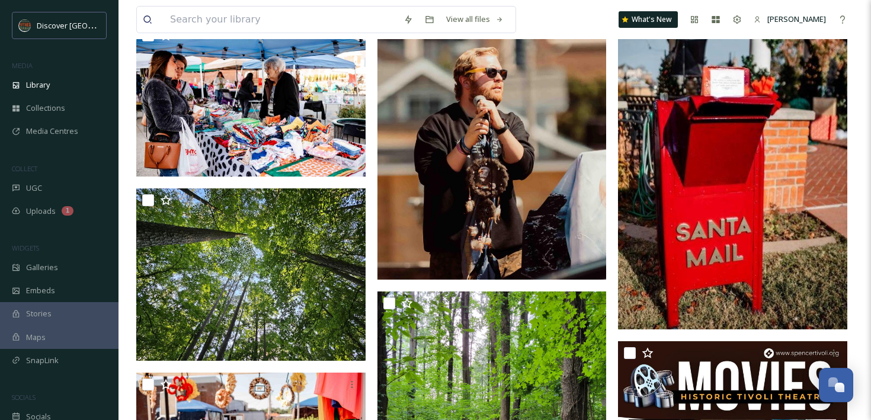
scroll to position [21924, 0]
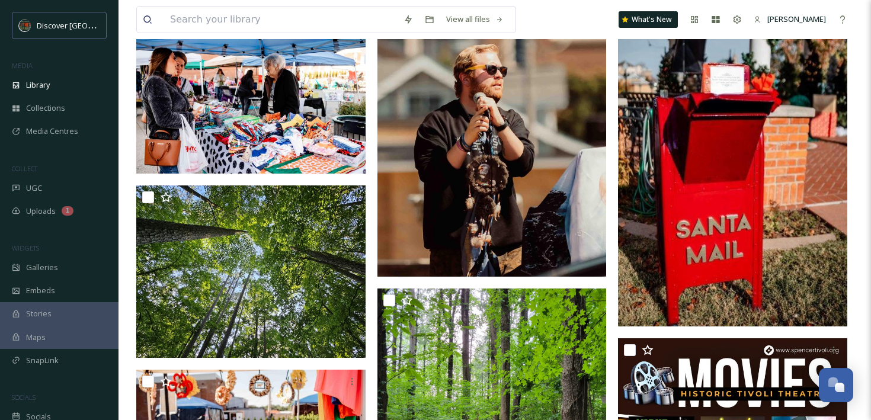
click at [776, 182] on img at bounding box center [732, 154] width 229 height 344
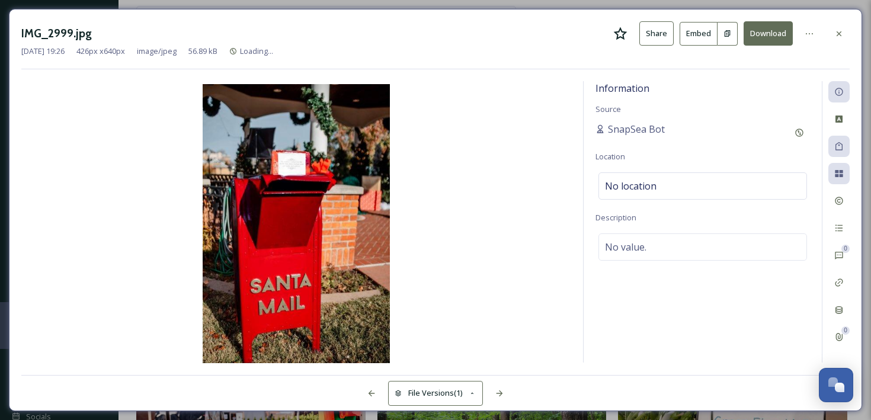
click at [830, 34] on div at bounding box center [838, 33] width 21 height 21
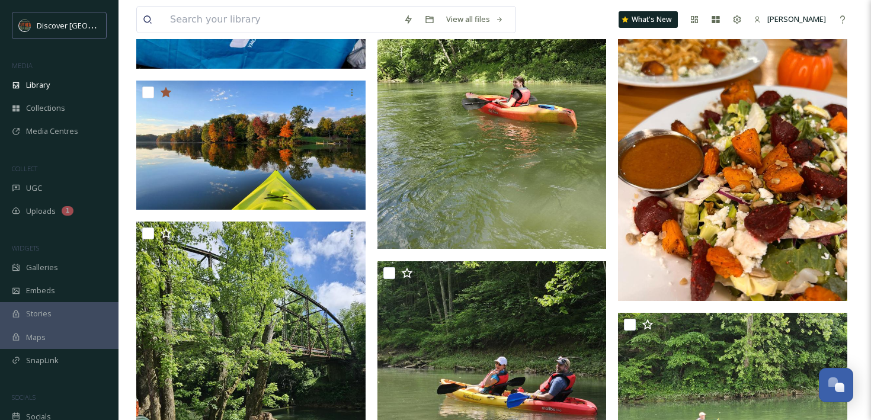
scroll to position [23323, 0]
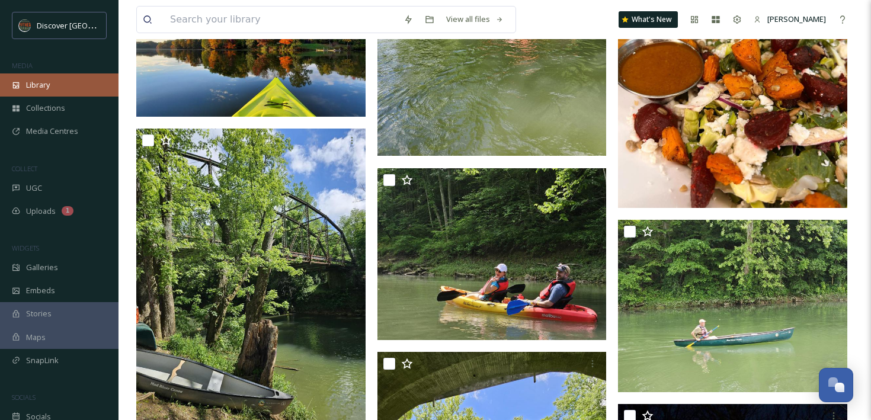
click at [41, 85] on span "Library" at bounding box center [38, 84] width 24 height 11
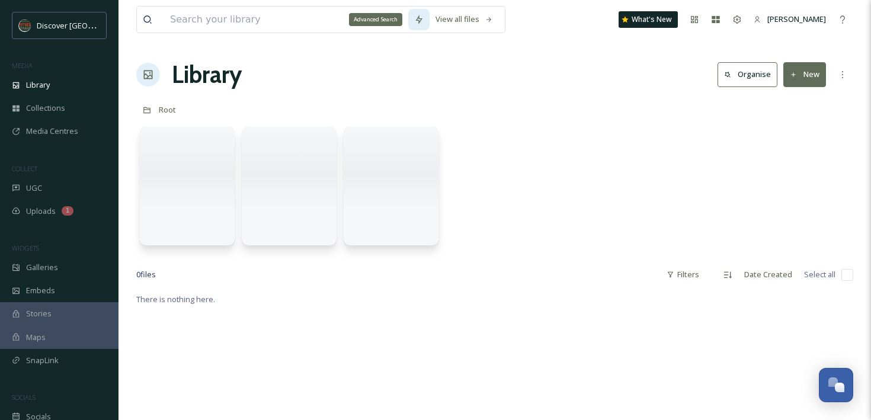
click at [420, 20] on icon at bounding box center [418, 19] width 7 height 9
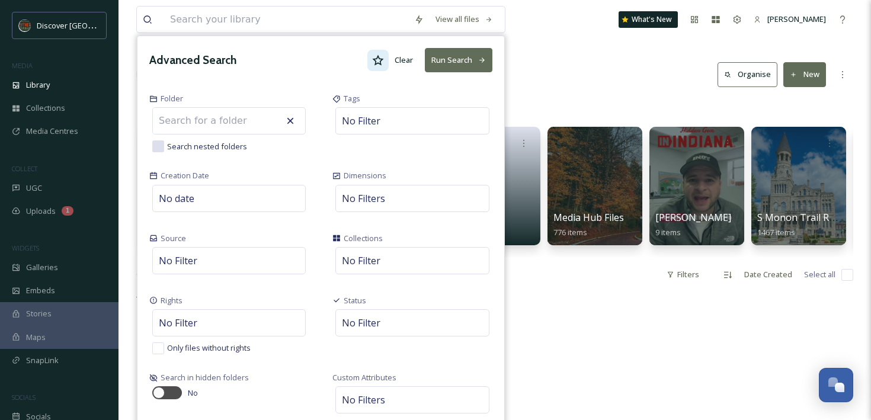
click at [384, 64] on icon at bounding box center [378, 60] width 12 height 12
click at [454, 64] on button "Run Search" at bounding box center [459, 60] width 68 height 24
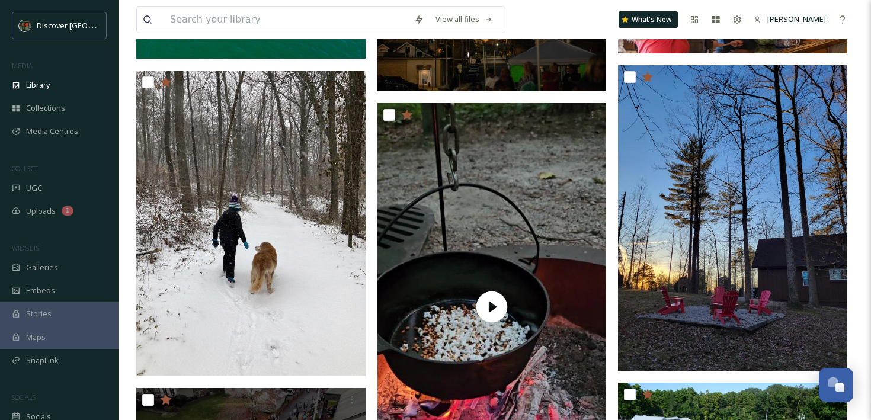
scroll to position [1766, 0]
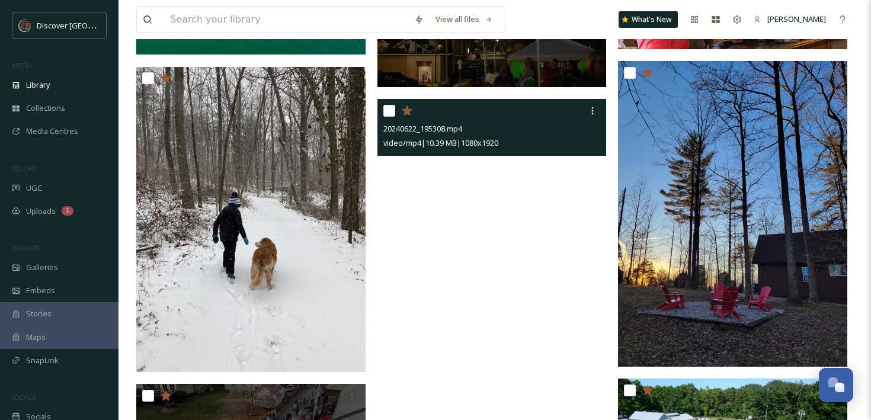
click at [441, 226] on video "20240622_195308.mp4" at bounding box center [491, 303] width 229 height 408
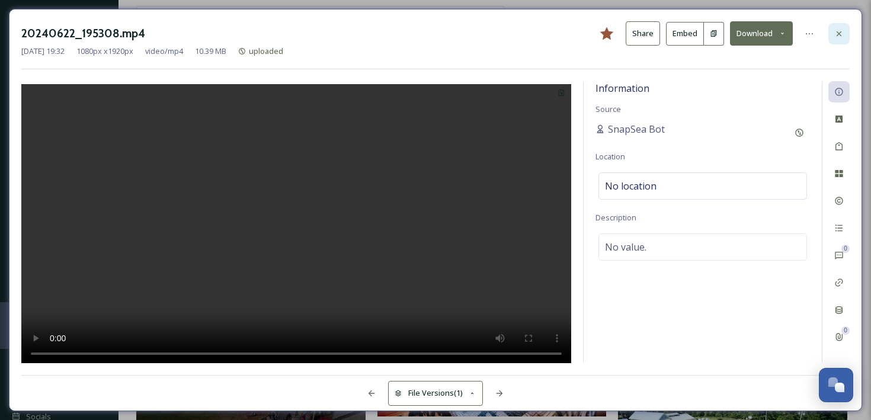
click at [838, 32] on icon at bounding box center [838, 33] width 9 height 9
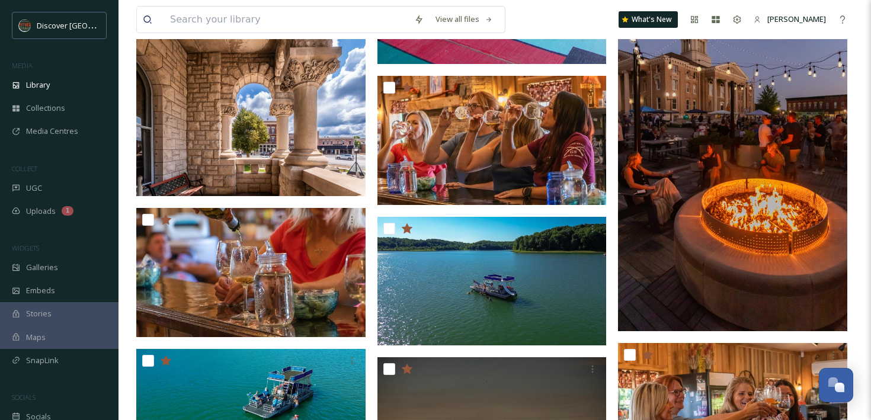
scroll to position [1554, 0]
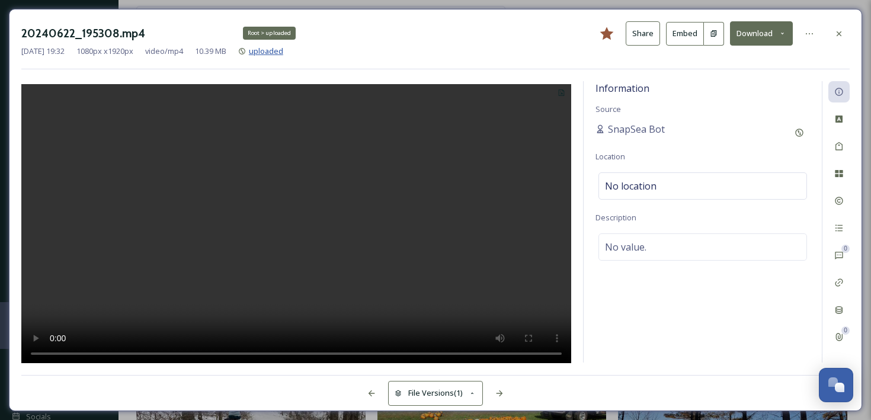
click at [283, 50] on span "uploaded" at bounding box center [266, 51] width 34 height 11
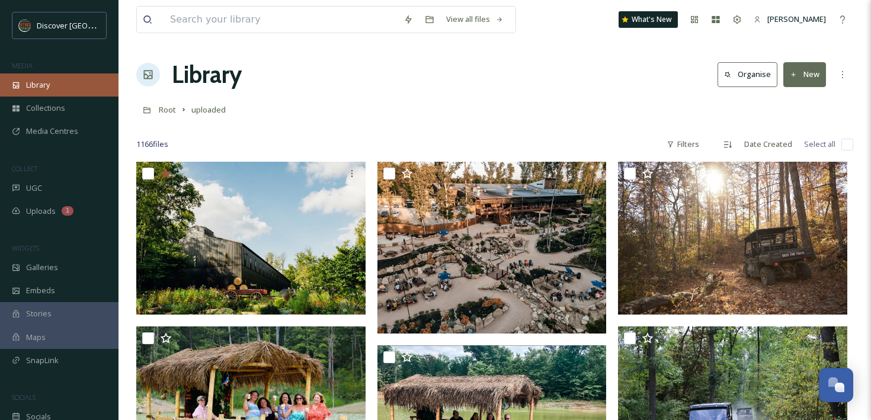
click at [32, 89] on span "Library" at bounding box center [38, 84] width 24 height 11
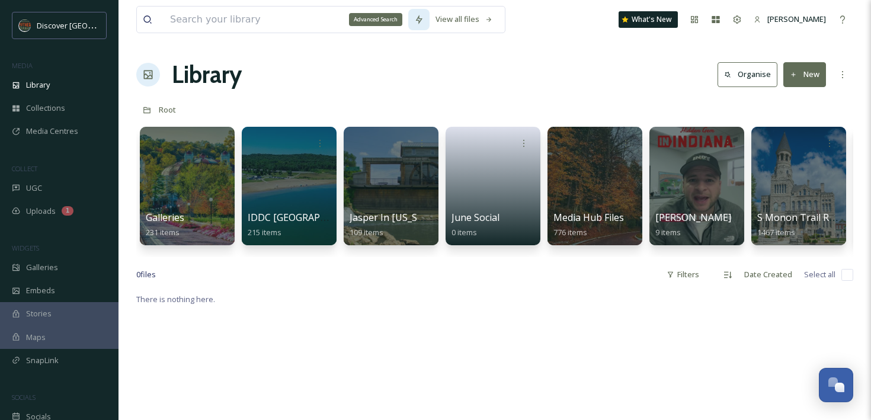
click at [421, 17] on icon at bounding box center [418, 19] width 9 height 9
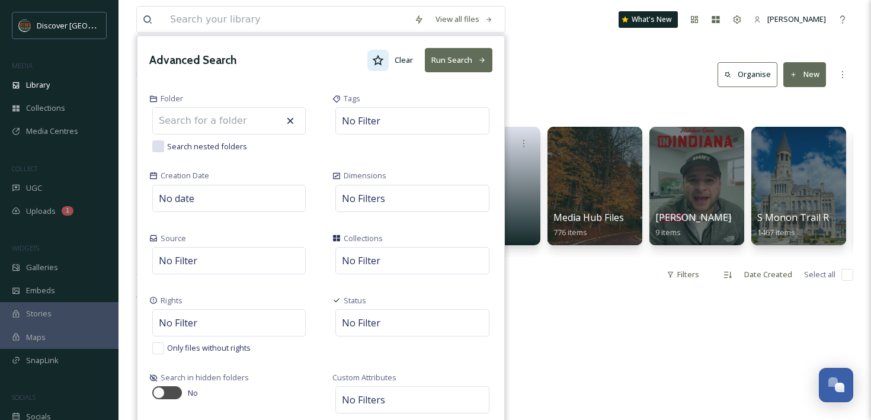
click at [376, 66] on div at bounding box center [377, 60] width 21 height 21
click at [474, 54] on button "Run Search" at bounding box center [459, 60] width 68 height 24
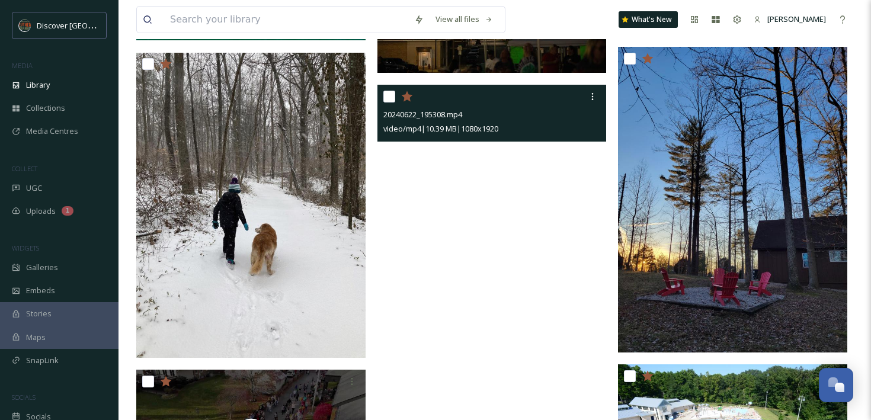
scroll to position [1783, 0]
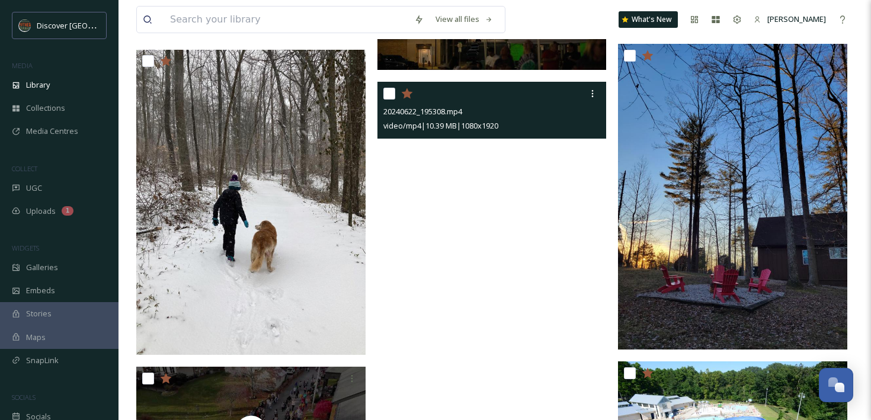
click at [461, 213] on video "20240622_195308.mp4" at bounding box center [491, 286] width 229 height 408
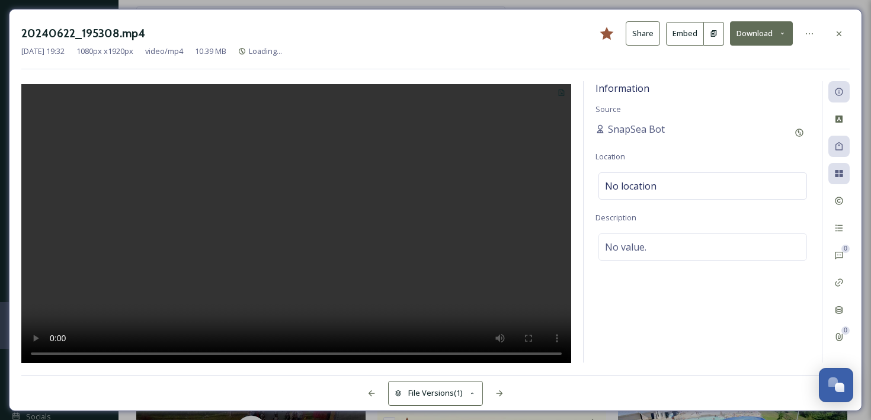
click at [785, 31] on icon at bounding box center [782, 34] width 8 height 8
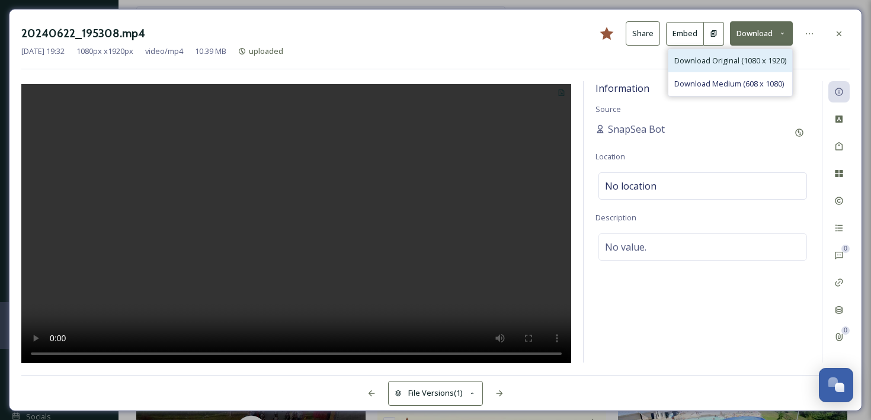
click at [699, 65] on span "Download Original (1080 x 1920)" at bounding box center [730, 60] width 112 height 11
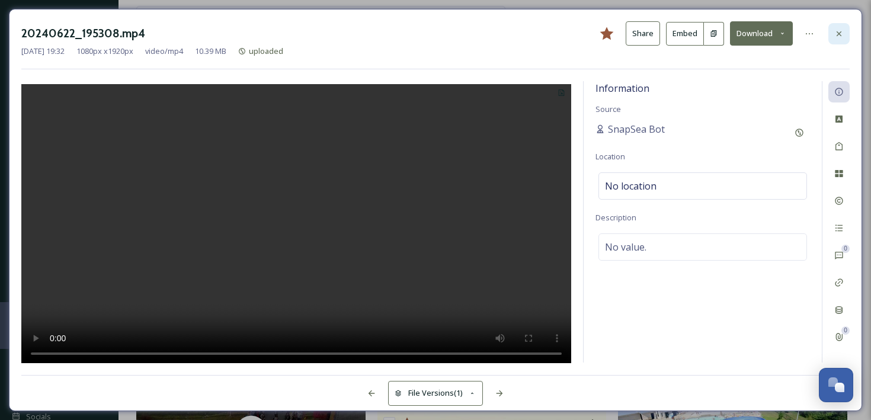
click at [836, 36] on icon at bounding box center [838, 33] width 9 height 9
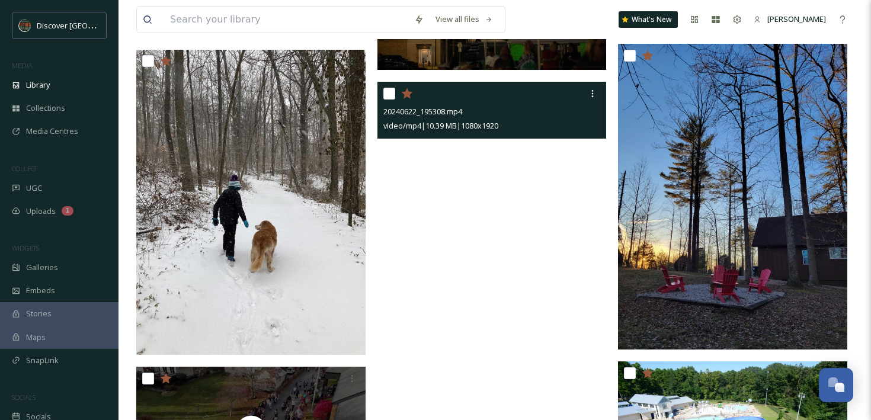
click at [482, 283] on video "20240622_195308.mp4" at bounding box center [491, 286] width 229 height 408
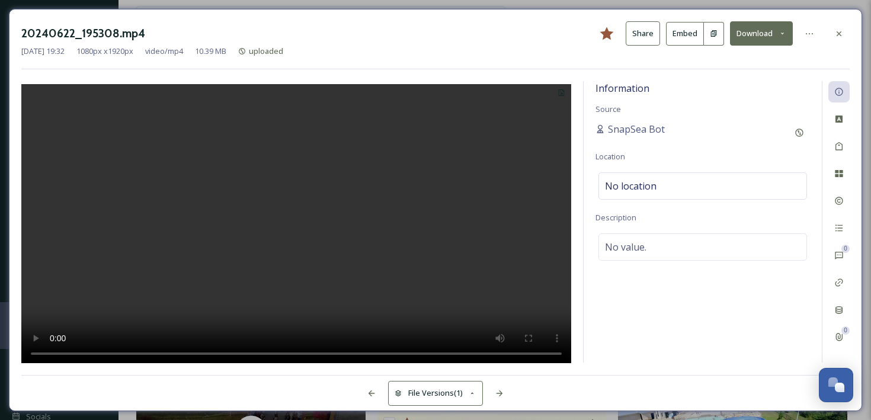
click at [780, 33] on icon at bounding box center [782, 34] width 8 height 8
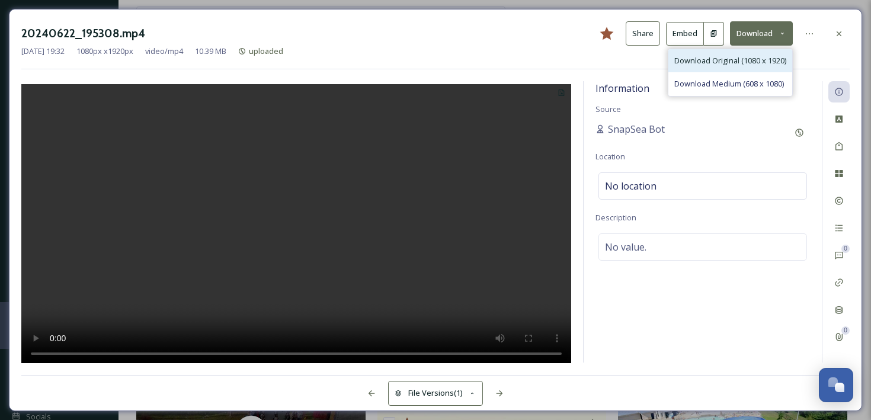
click at [722, 66] on div "Download Original (1080 x 1920)" at bounding box center [730, 60] width 124 height 23
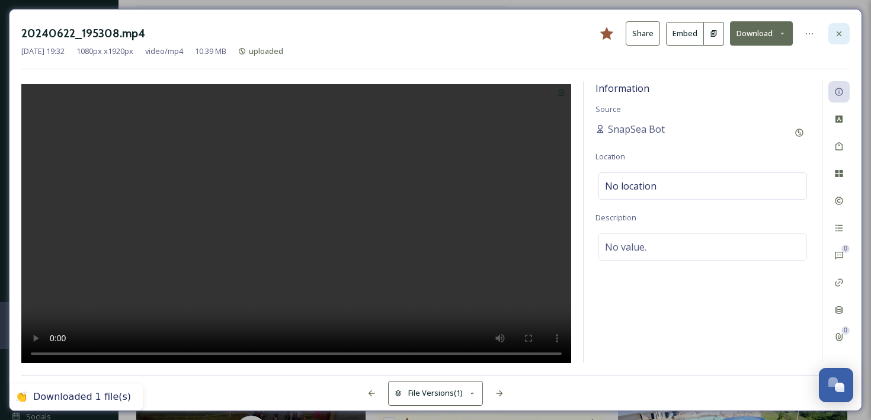
click at [843, 30] on icon at bounding box center [838, 33] width 9 height 9
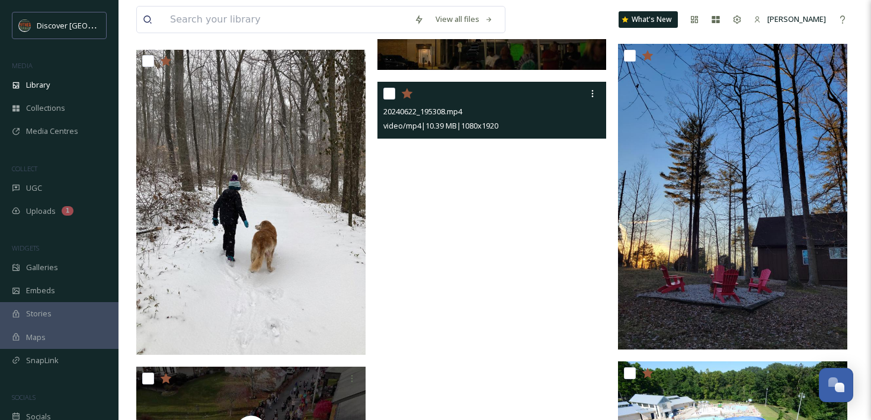
click at [395, 148] on video "20240622_195308.mp4" at bounding box center [491, 286] width 229 height 408
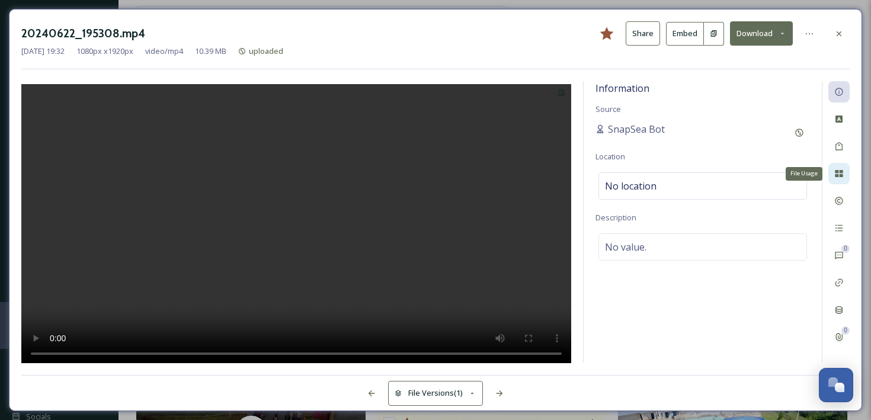
click at [841, 177] on icon at bounding box center [838, 173] width 9 height 9
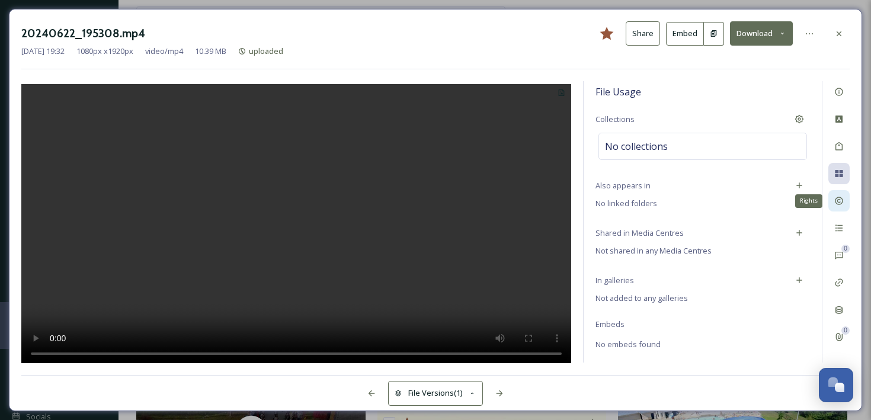
click at [839, 199] on icon at bounding box center [839, 201] width 8 height 8
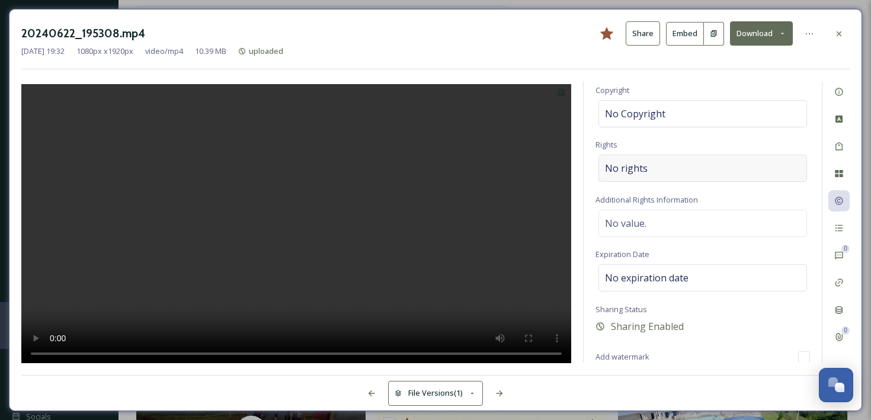
scroll to position [78, 0]
click at [627, 331] on span "Sharing Enabled" at bounding box center [647, 329] width 73 height 14
click at [599, 329] on icon at bounding box center [599, 328] width 9 height 9
click at [629, 330] on span "Sharing Enabled" at bounding box center [647, 329] width 73 height 14
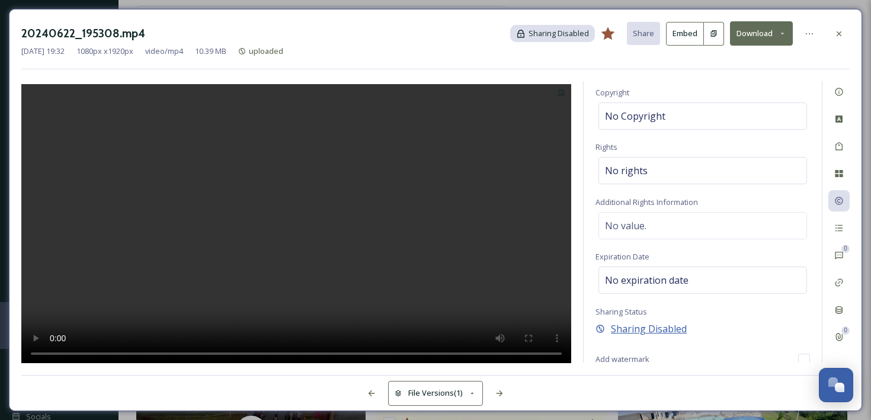
click at [623, 329] on span "Sharing Disabled" at bounding box center [649, 329] width 76 height 14
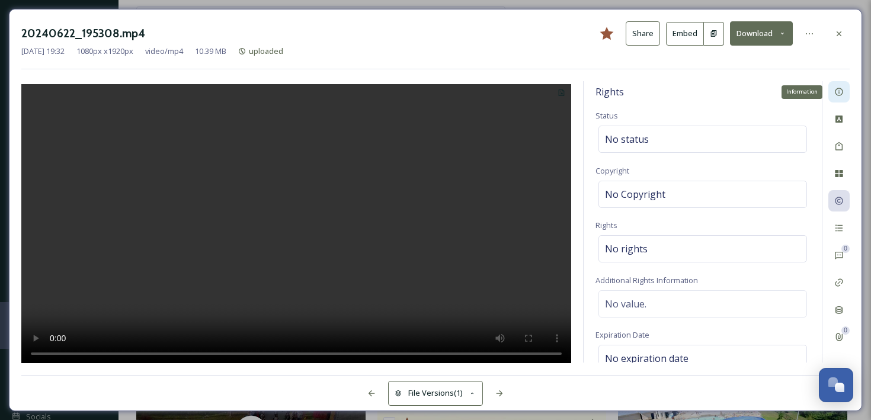
click at [842, 90] on icon at bounding box center [839, 92] width 8 height 8
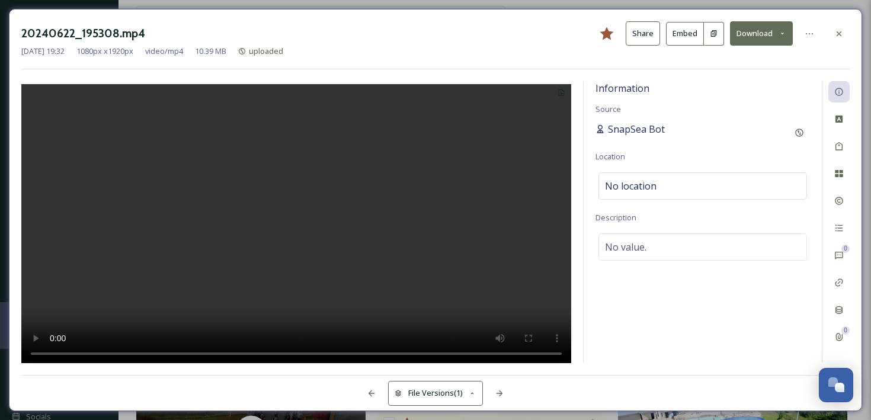
click at [621, 129] on span "SnapSea Bot" at bounding box center [636, 129] width 57 height 14
click at [801, 131] on icon at bounding box center [798, 132] width 9 height 9
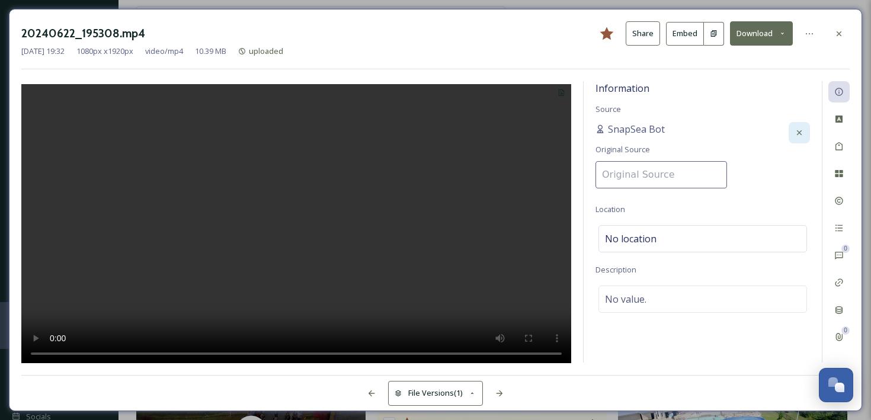
click at [554, 136] on div at bounding box center [296, 222] width 550 height 282
click at [835, 35] on icon at bounding box center [838, 33] width 9 height 9
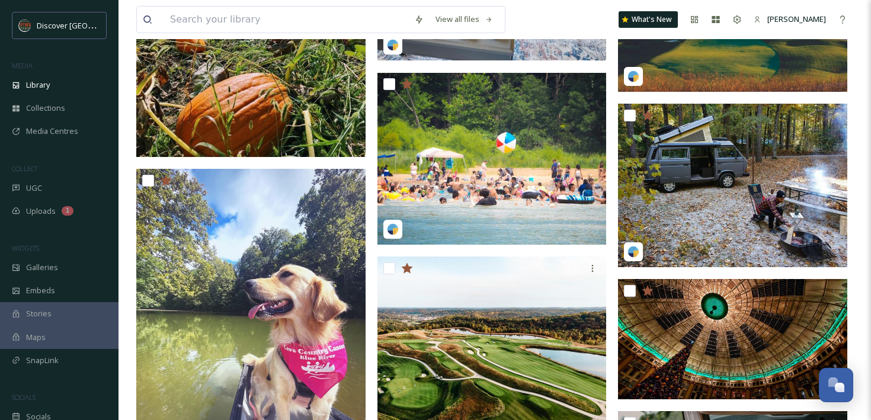
scroll to position [4325, 0]
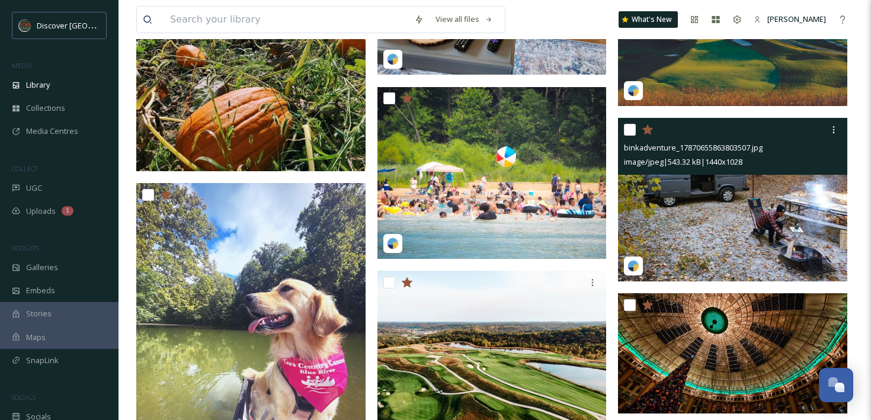
click at [704, 193] on img at bounding box center [732, 199] width 229 height 163
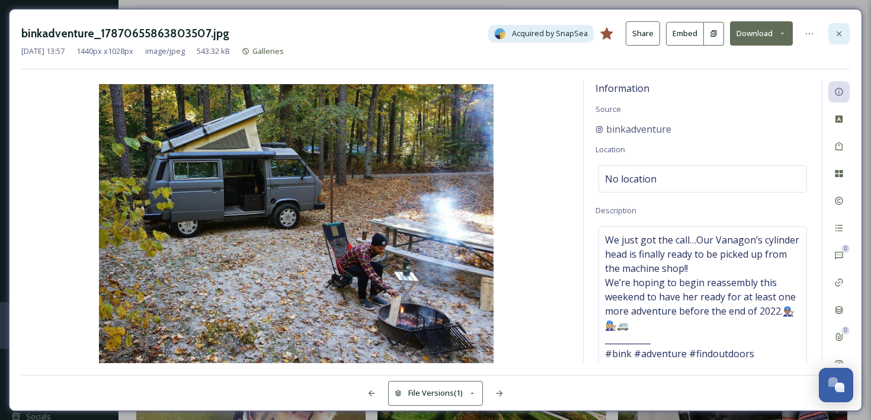
click at [845, 36] on div at bounding box center [838, 33] width 21 height 21
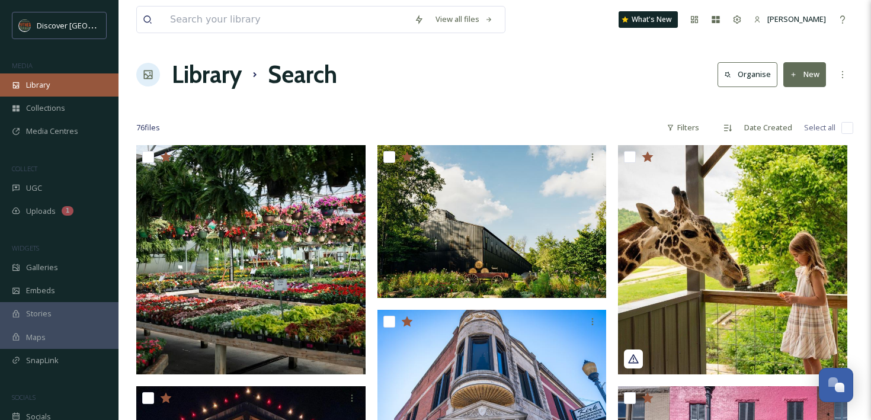
click at [24, 86] on div "Library" at bounding box center [59, 84] width 118 height 23
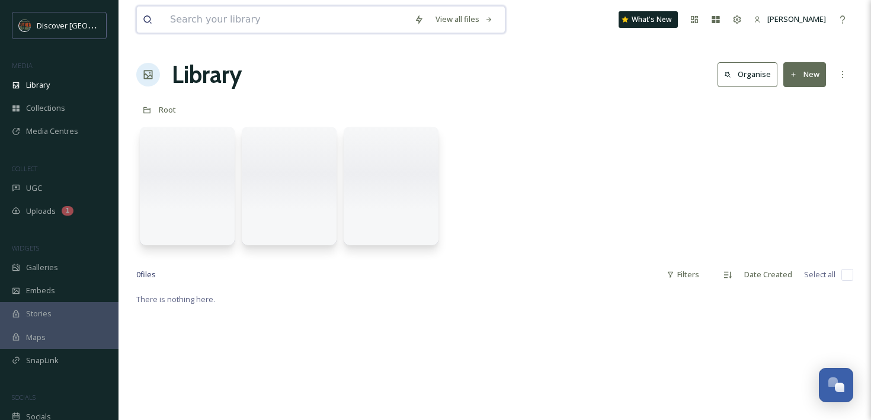
click at [195, 14] on input at bounding box center [286, 20] width 244 height 26
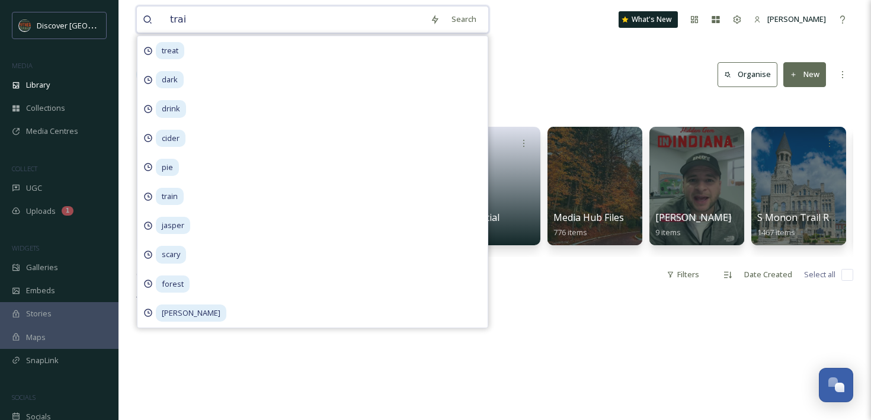
type input "train"
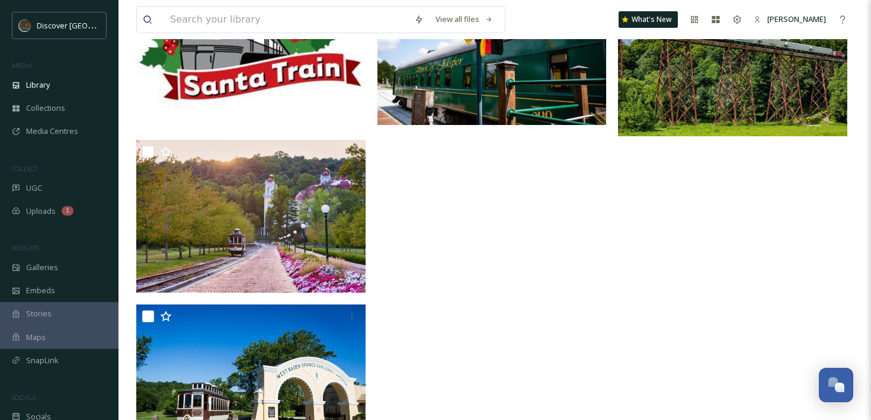
scroll to position [4013, 0]
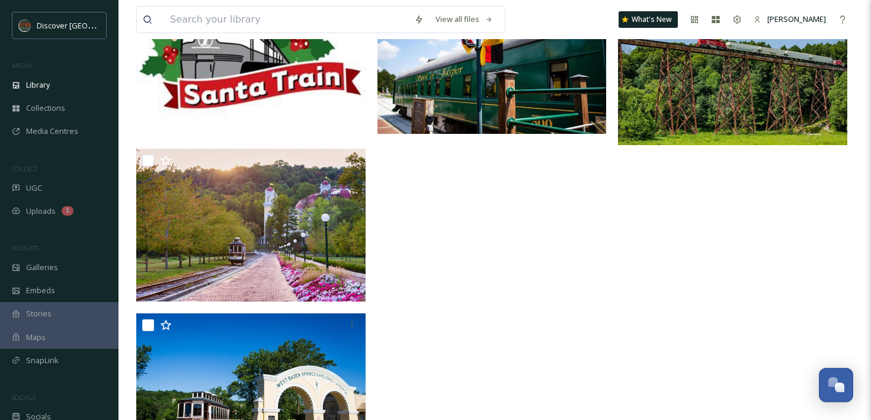
click at [566, 95] on img at bounding box center [491, 57] width 229 height 153
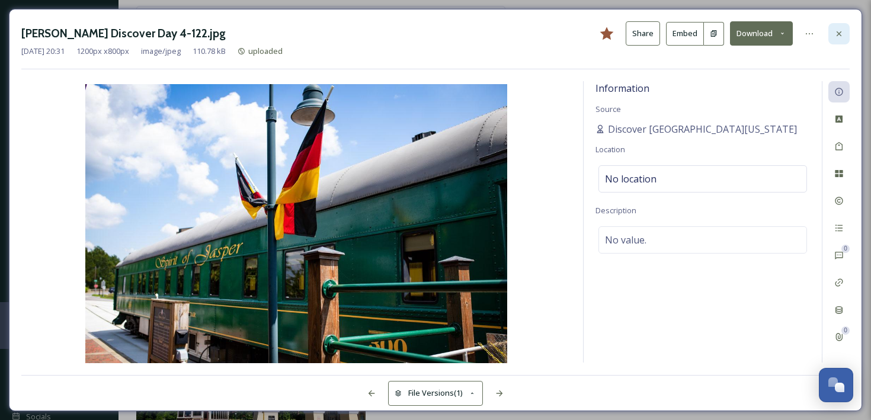
click at [836, 31] on icon at bounding box center [838, 33] width 9 height 9
